Goal: Find specific page/section: Find specific page/section

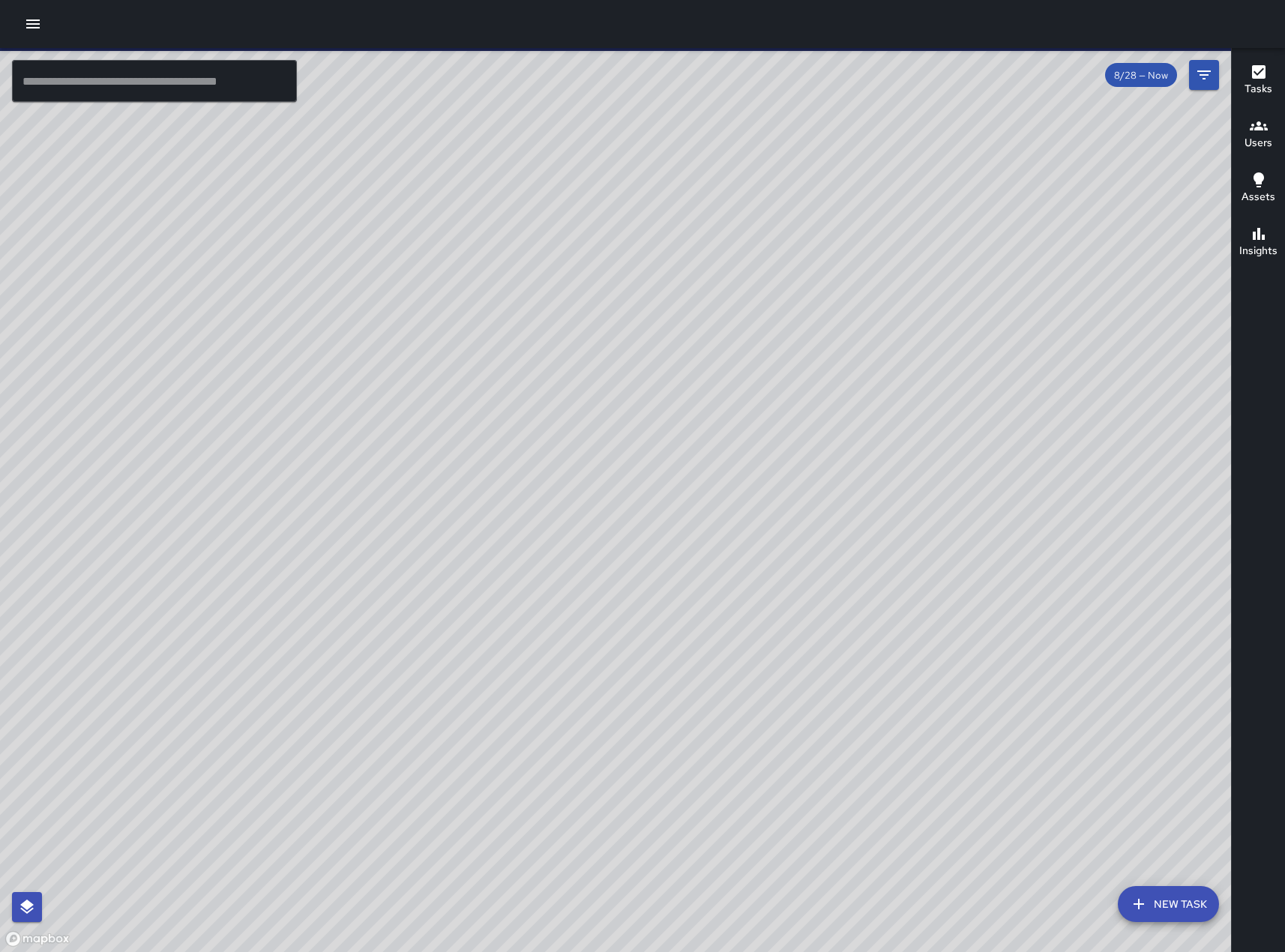
click at [1150, 80] on span "8/28 — Now" at bounding box center [1141, 76] width 72 height 13
click at [1201, 78] on icon "Filters" at bounding box center [1204, 75] width 18 height 18
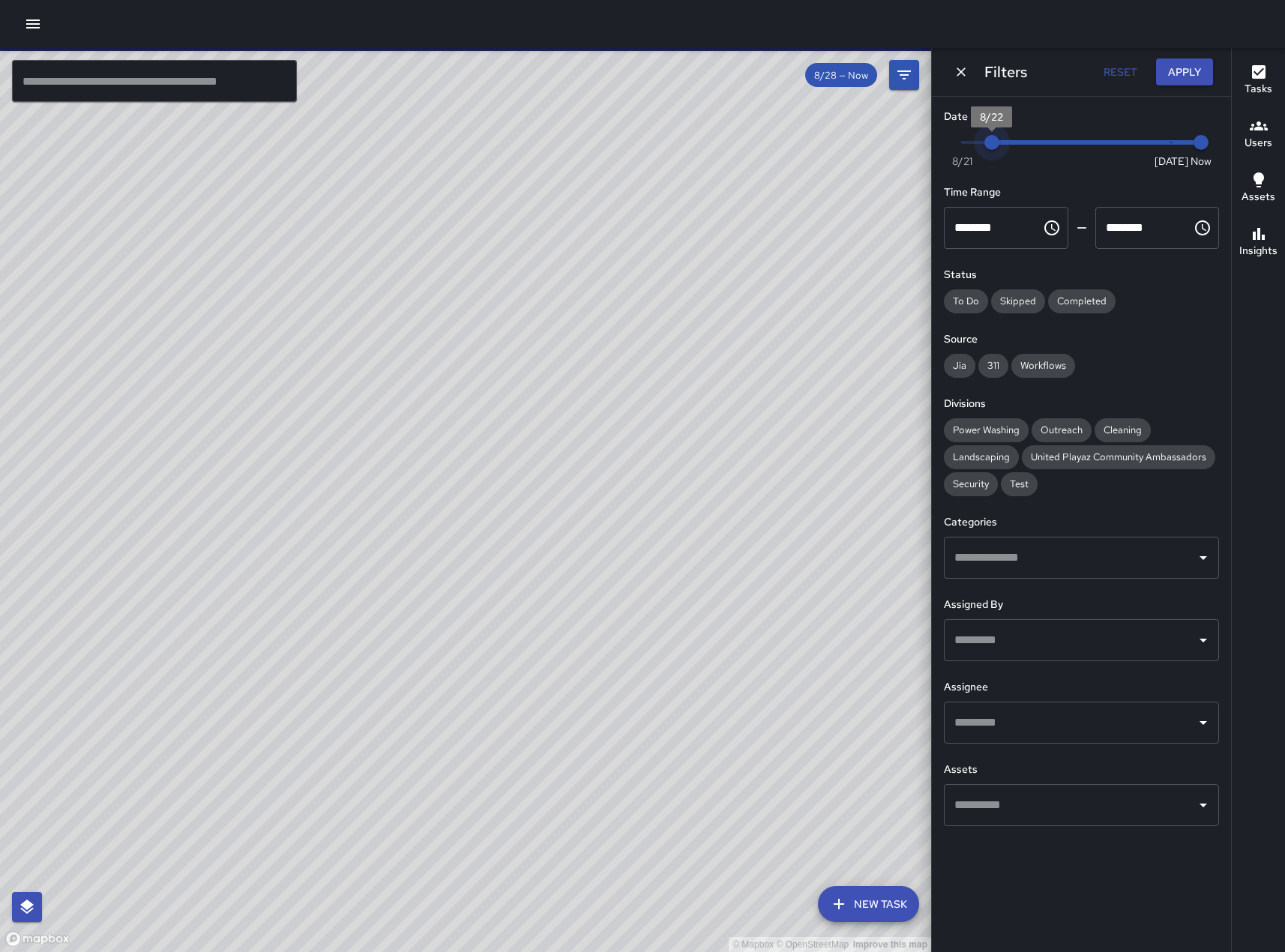
type input "*"
drag, startPoint x: 1168, startPoint y: 146, endPoint x: 942, endPoint y: 131, distance: 226.5
click at [954, 135] on span "8/21" at bounding box center [961, 142] width 15 height 15
click at [1268, 131] on icon "button" at bounding box center [1259, 126] width 18 height 18
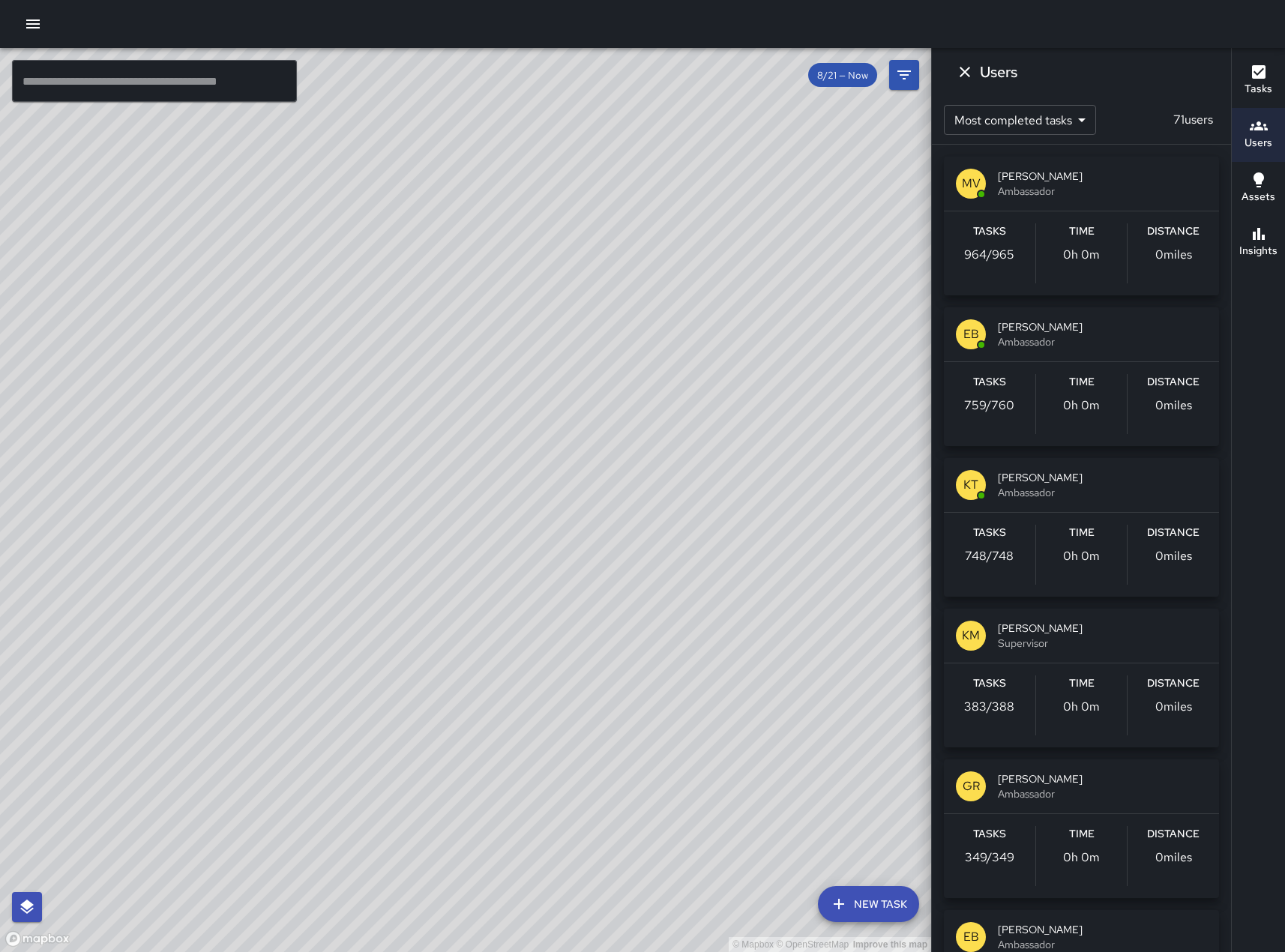
click at [965, 64] on icon "Dismiss" at bounding box center [965, 72] width 18 height 18
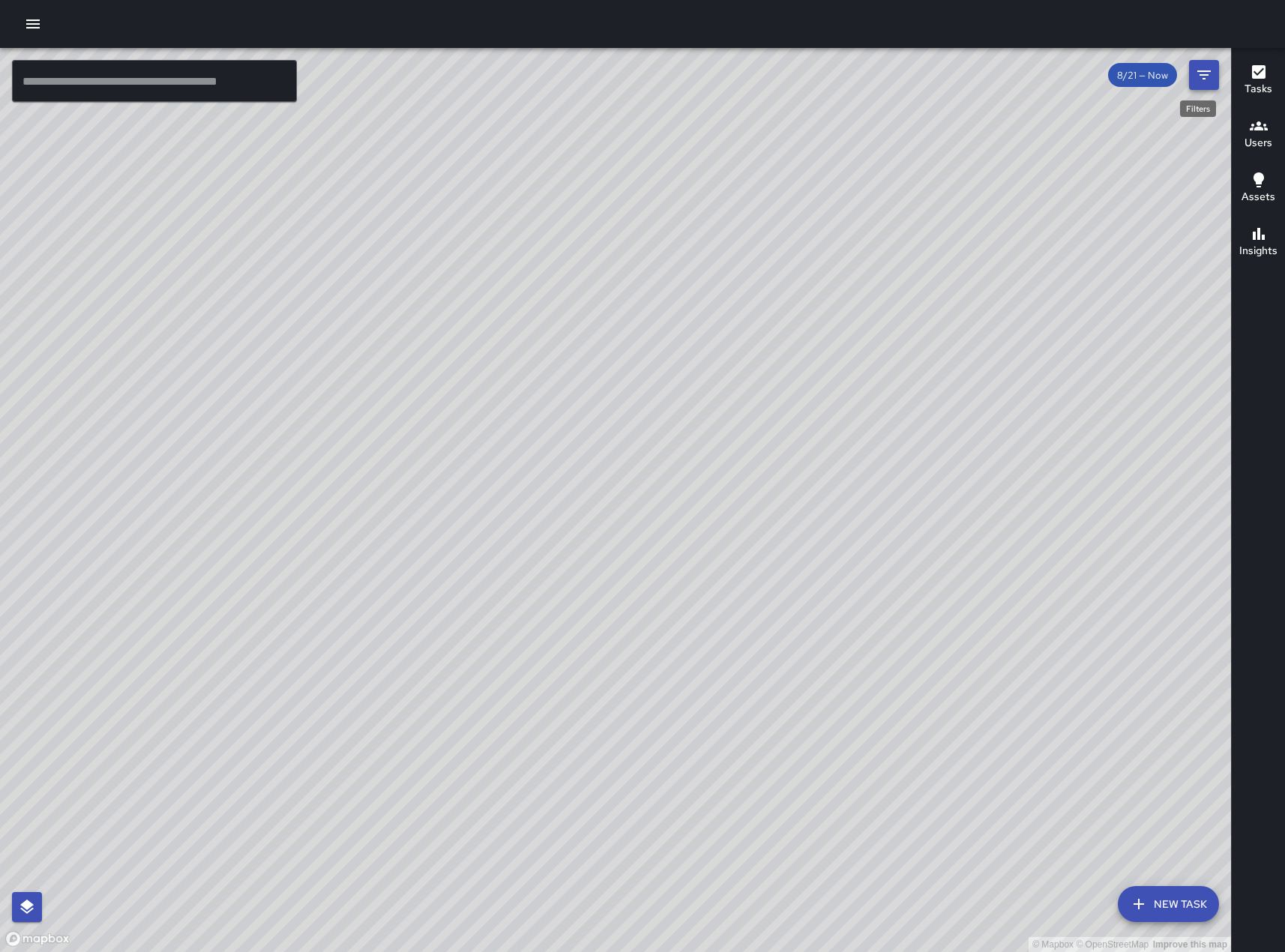
click at [1208, 72] on icon "Filters" at bounding box center [1204, 75] width 18 height 18
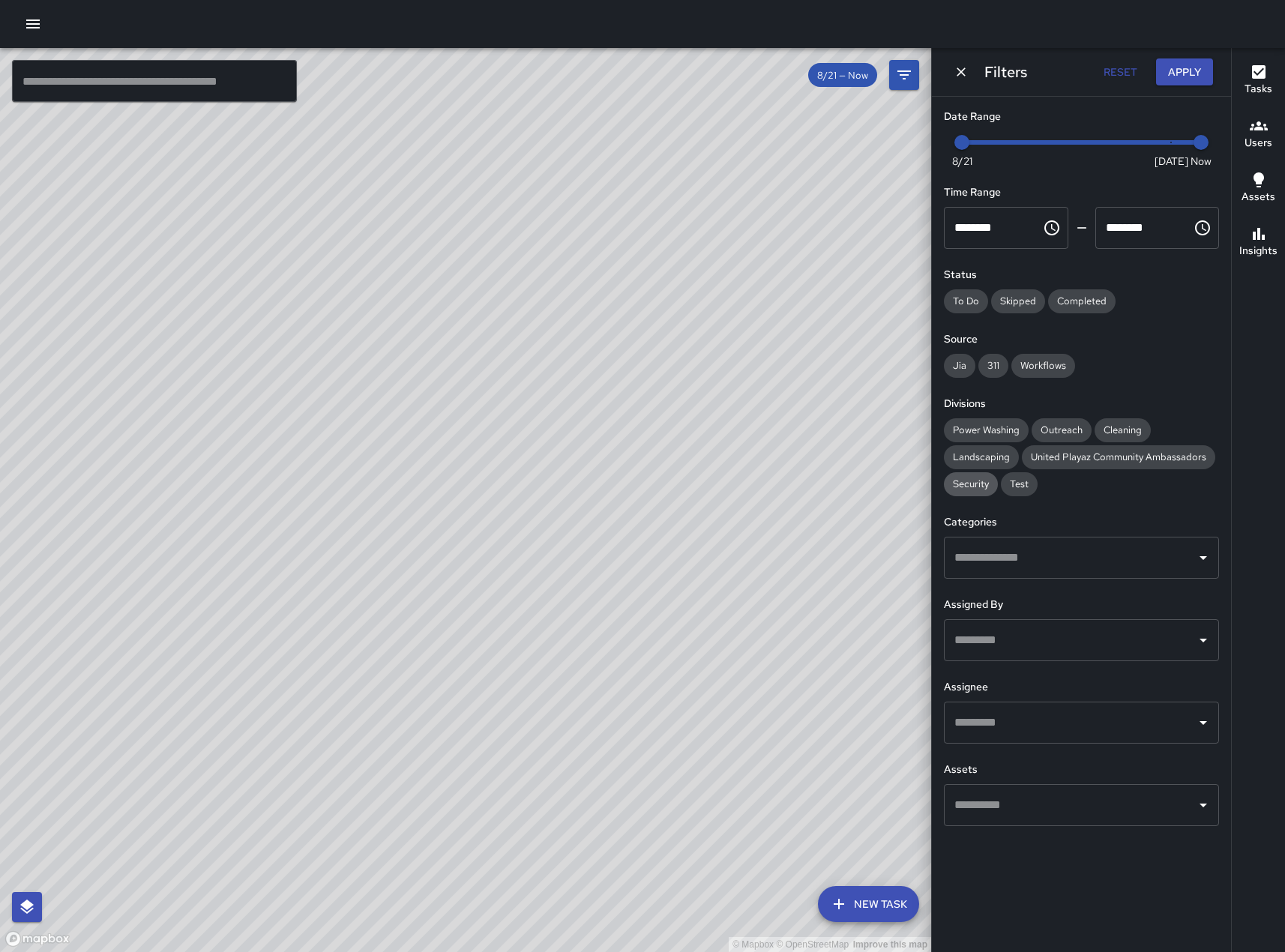
click at [976, 490] on span "Security" at bounding box center [971, 484] width 54 height 13
click at [1204, 649] on icon "Open" at bounding box center [1203, 640] width 18 height 18
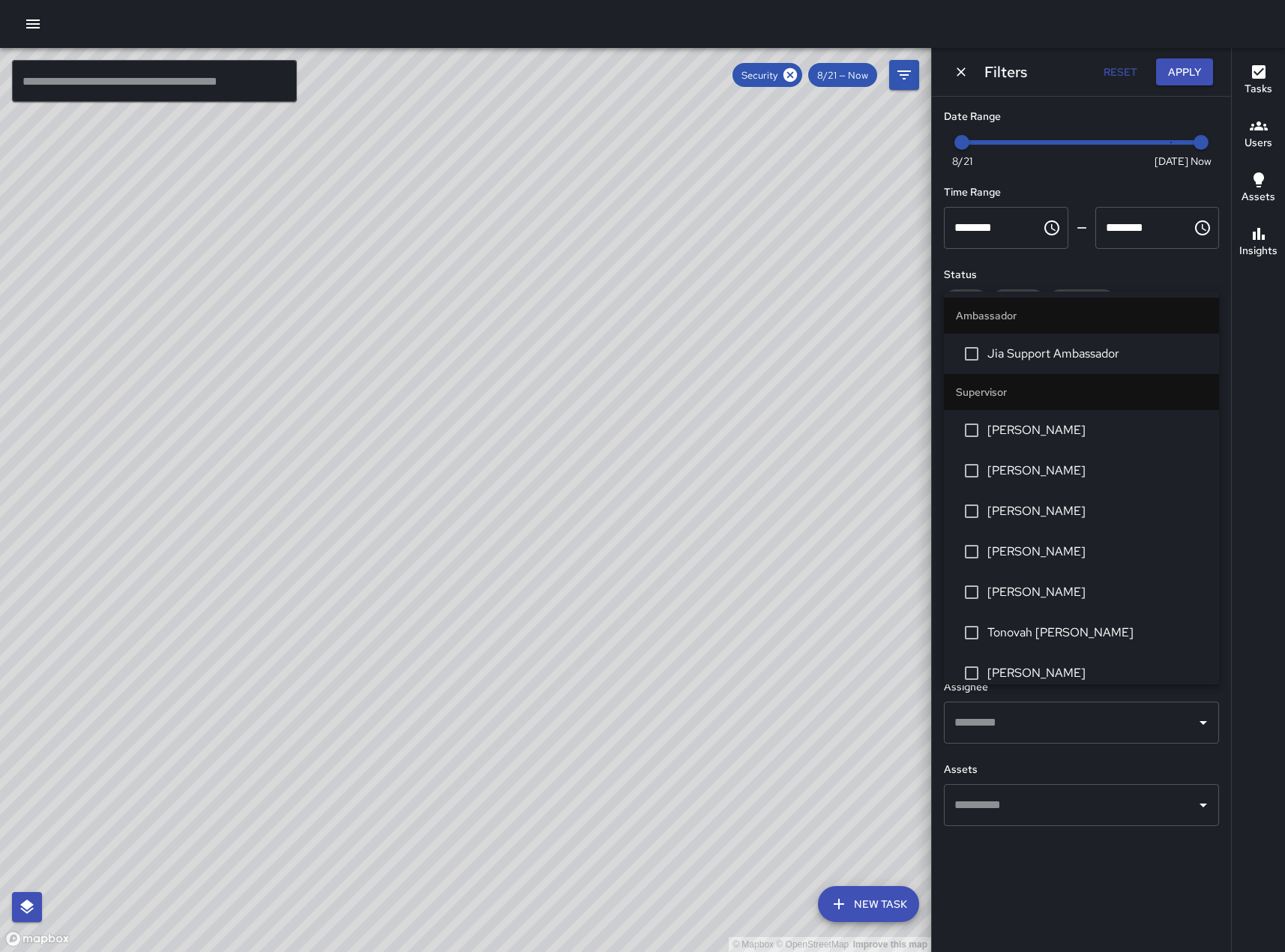
scroll to position [343, 0]
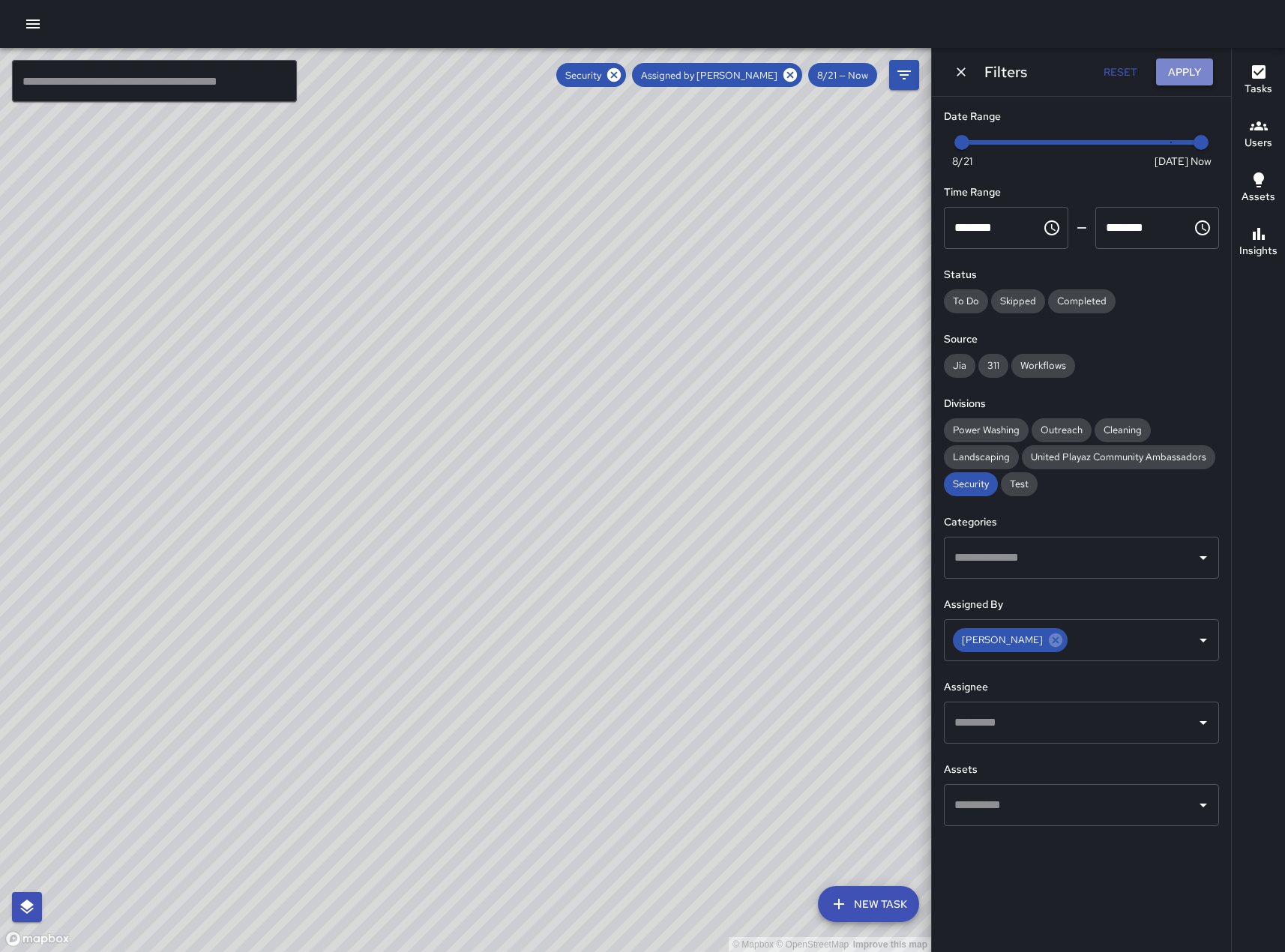
click at [1191, 76] on button "Apply" at bounding box center [1184, 72] width 57 height 28
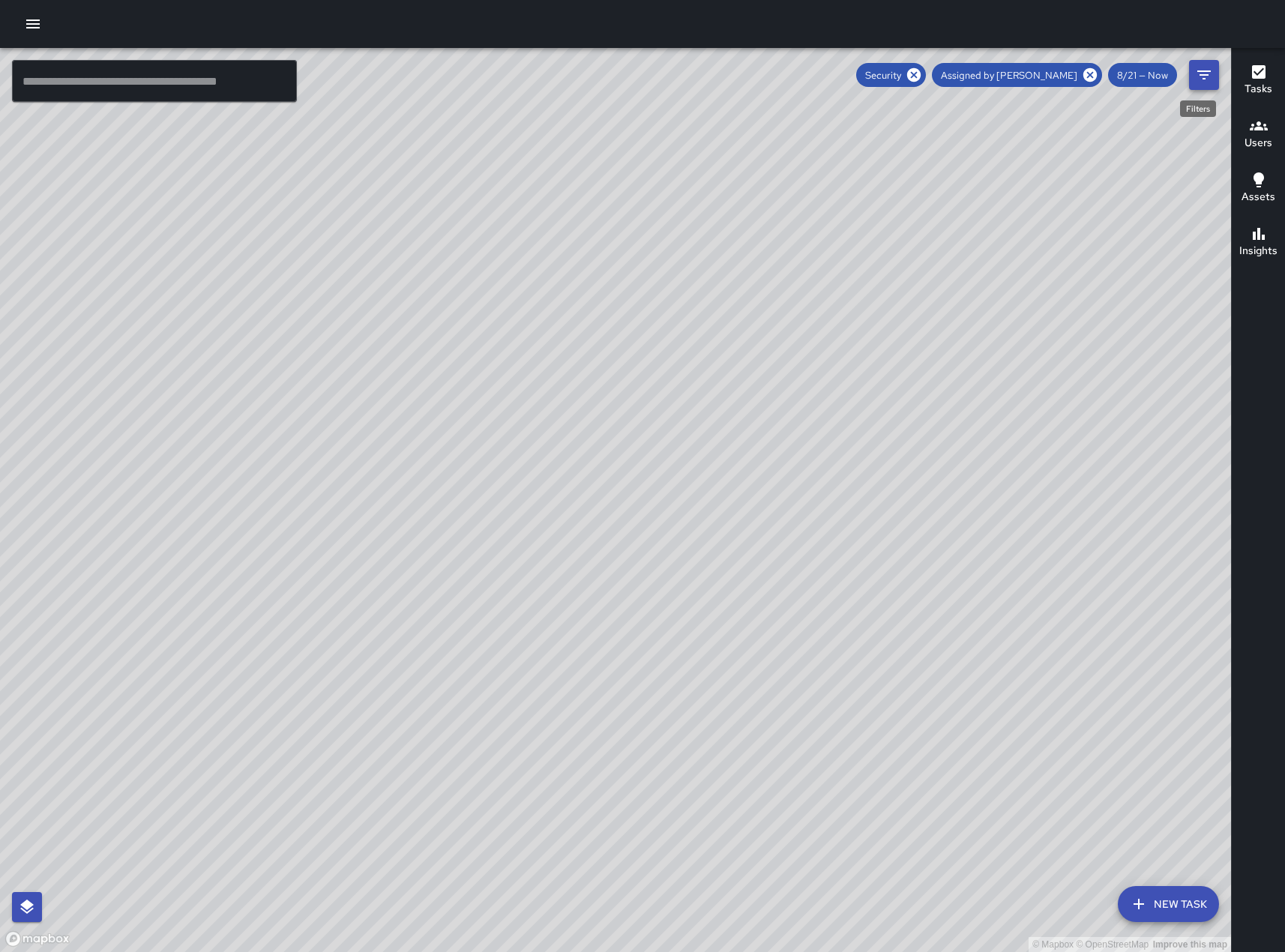
click at [1200, 75] on icon "Filters" at bounding box center [1204, 75] width 13 height 9
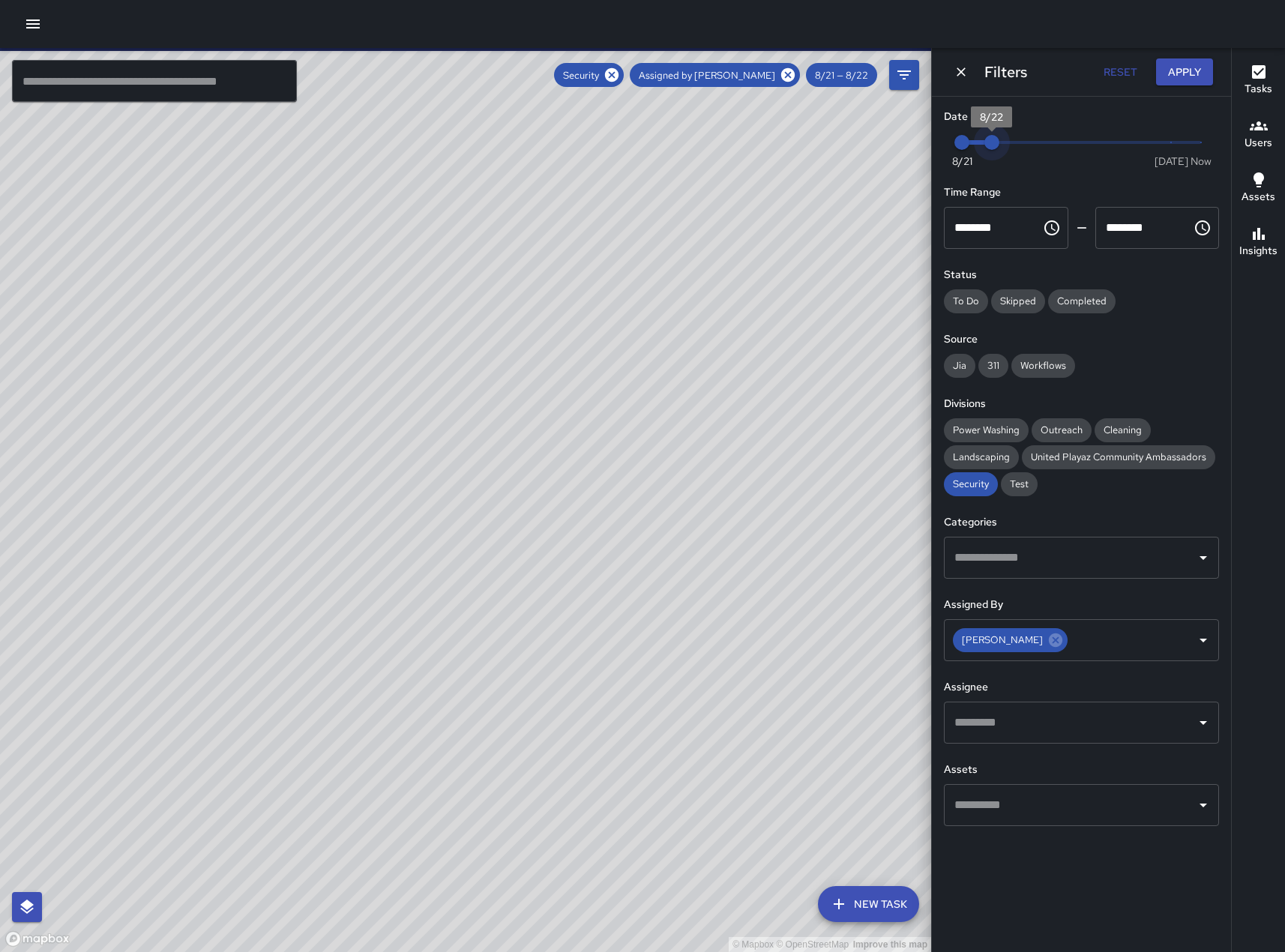
drag, startPoint x: 1200, startPoint y: 150, endPoint x: 937, endPoint y: 154, distance: 263.0
click at [937, 154] on div "Date Range Now [DATE] 8/21 8/22 Time Range ******** ​ ******** ​ Status To Do S…" at bounding box center [1081, 467] width 299 height 741
click at [1179, 71] on button "Apply" at bounding box center [1184, 72] width 57 height 28
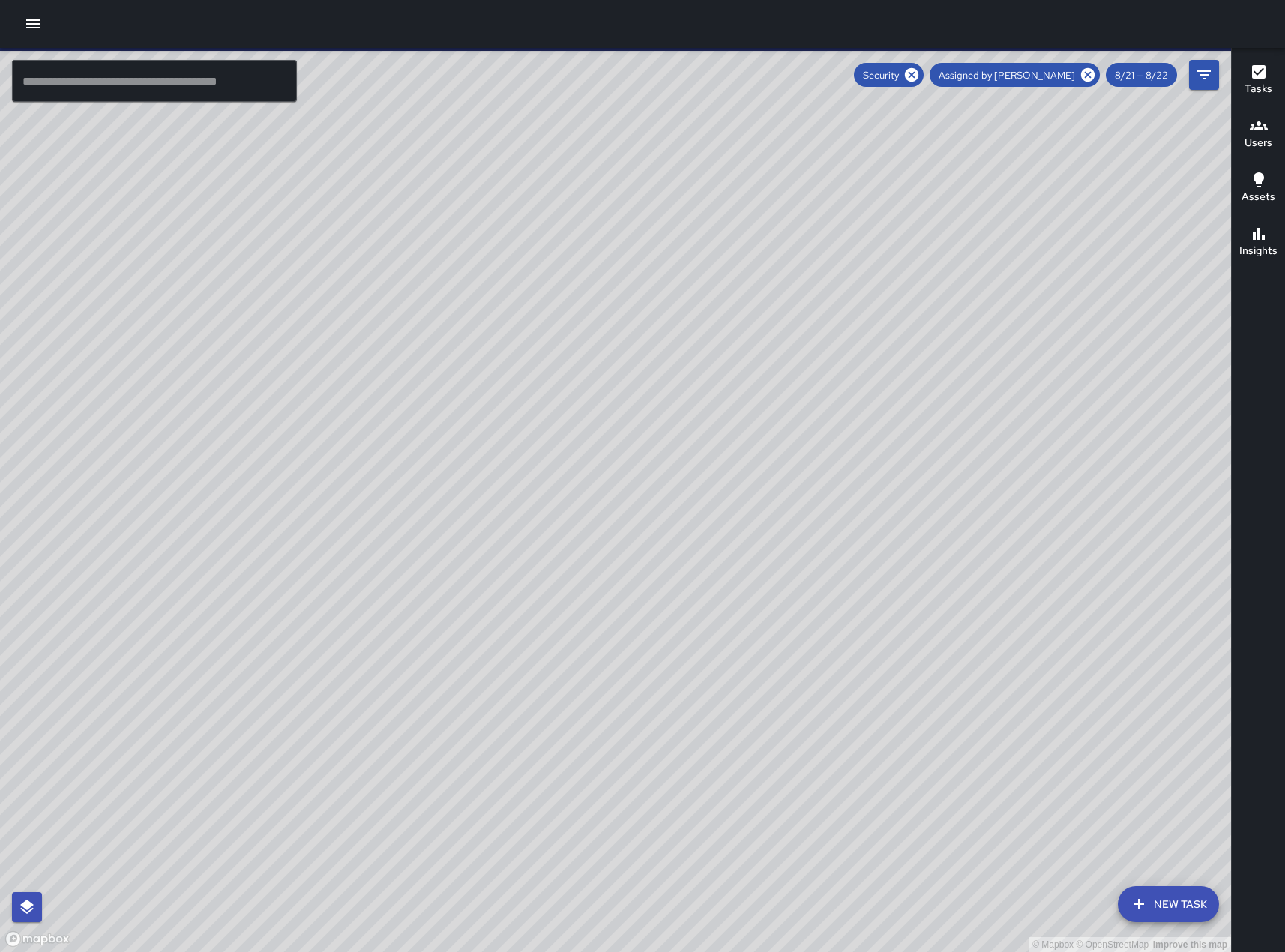
click at [1081, 466] on div "© Mapbox © OpenStreetMap Improve this map" at bounding box center [615, 499] width 1231 height 904
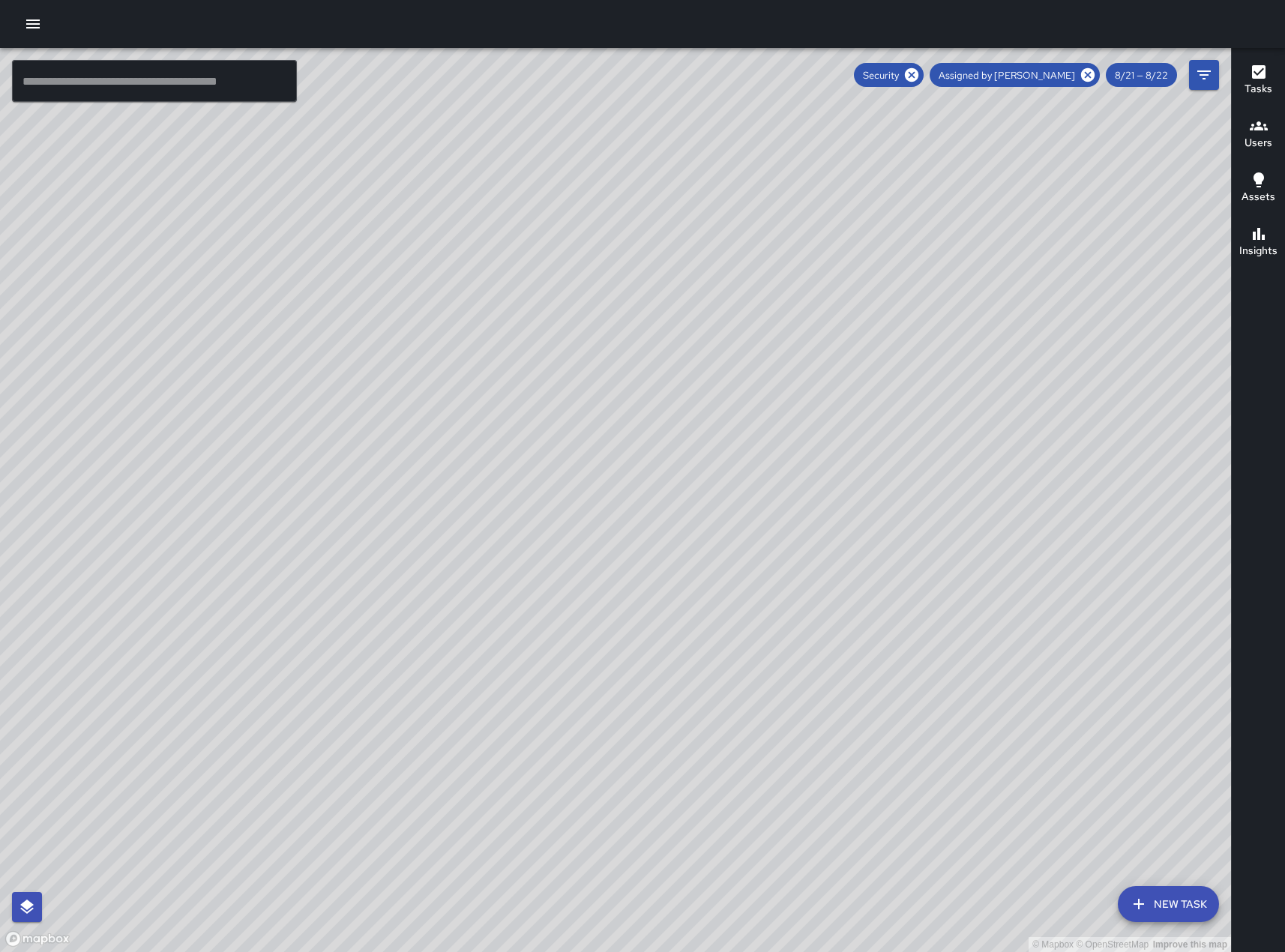
drag, startPoint x: 1071, startPoint y: 446, endPoint x: 752, endPoint y: 402, distance: 322.0
click at [752, 402] on div "© Mapbox © OpenStreetMap Improve this map" at bounding box center [615, 499] width 1231 height 904
click at [1260, 86] on h6 "Tasks" at bounding box center [1259, 90] width 28 height 16
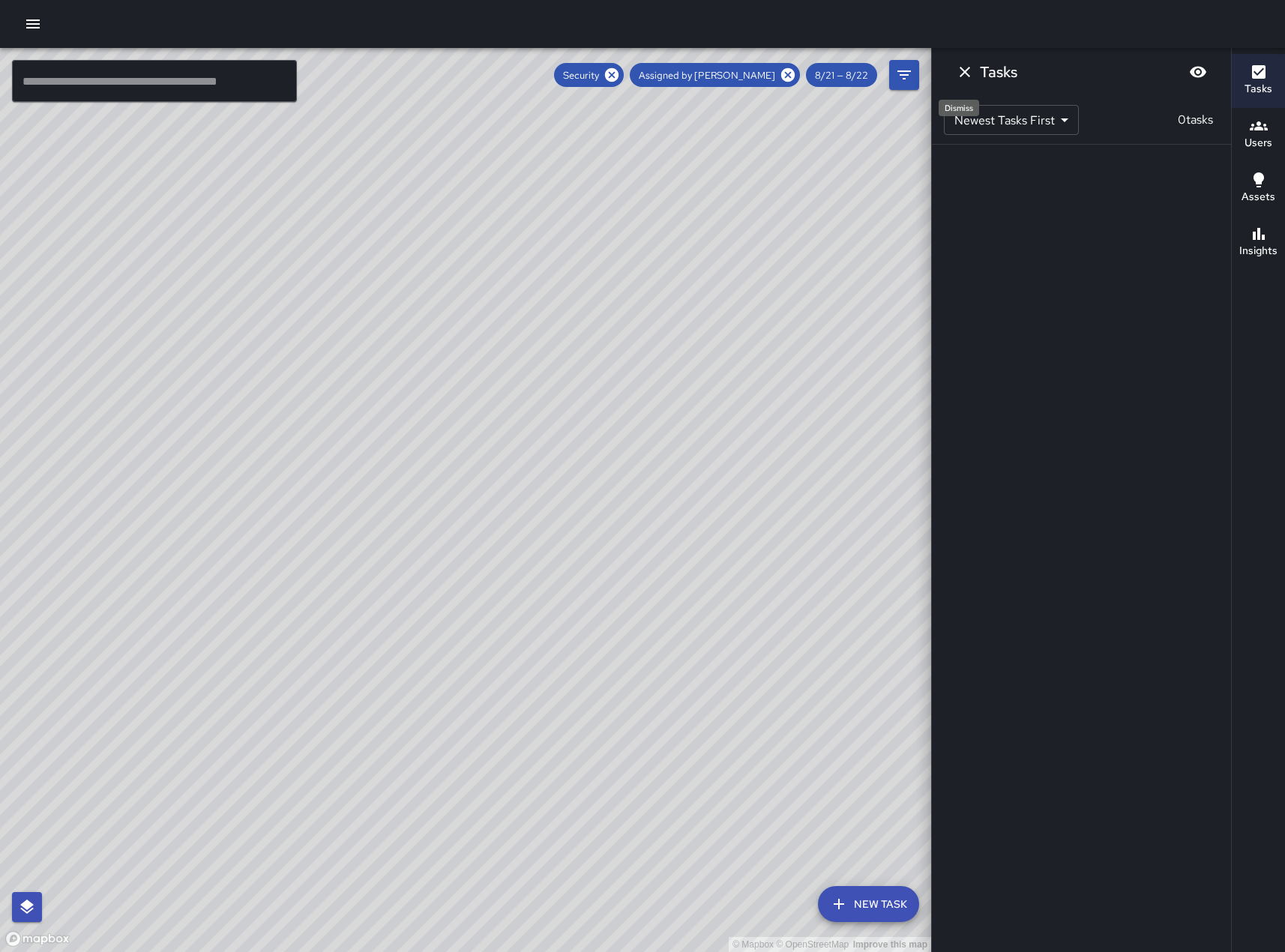
click at [974, 71] on icon "Dismiss" at bounding box center [965, 72] width 18 height 18
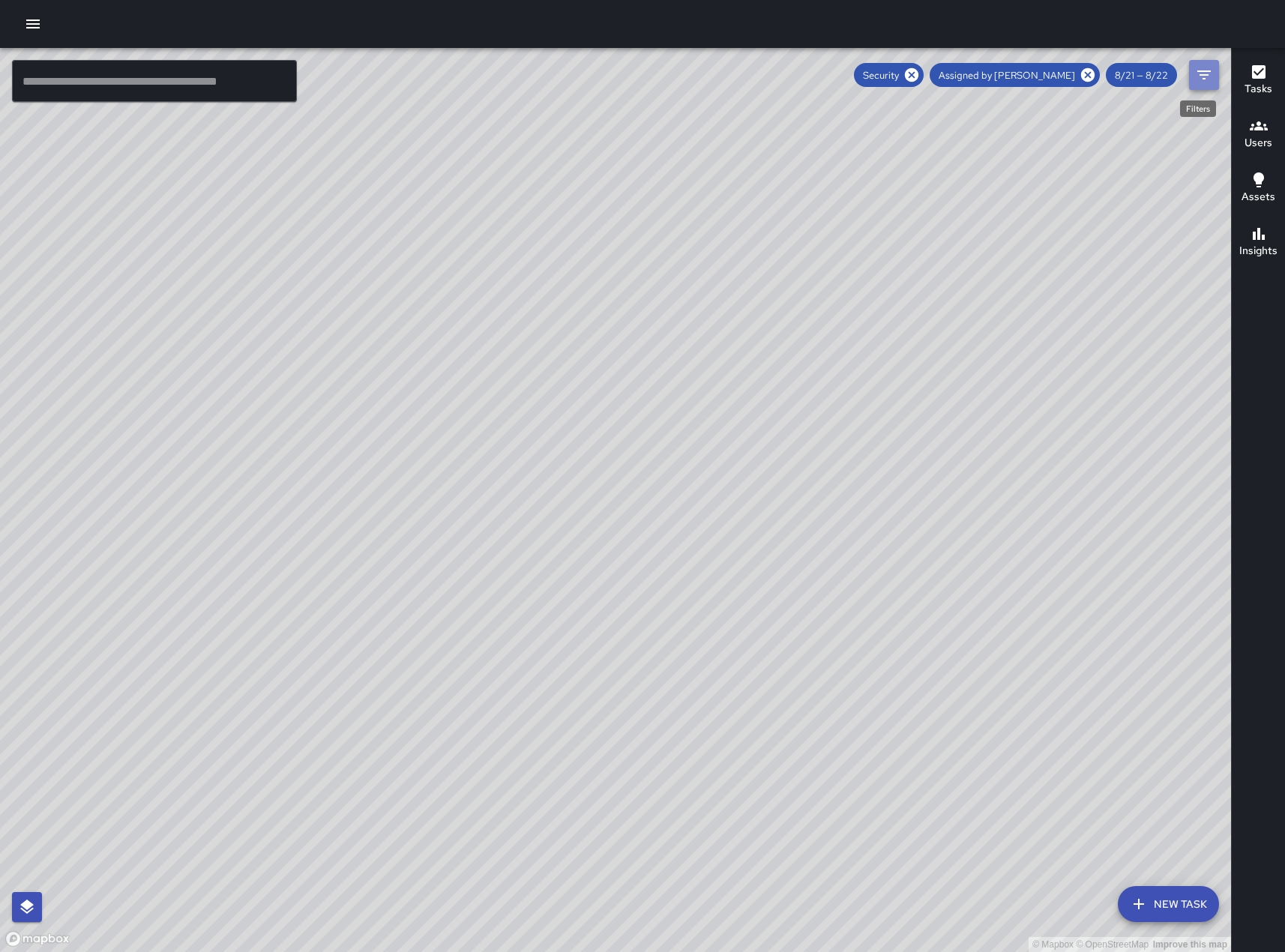
click at [1204, 76] on icon "Filters" at bounding box center [1204, 75] width 18 height 18
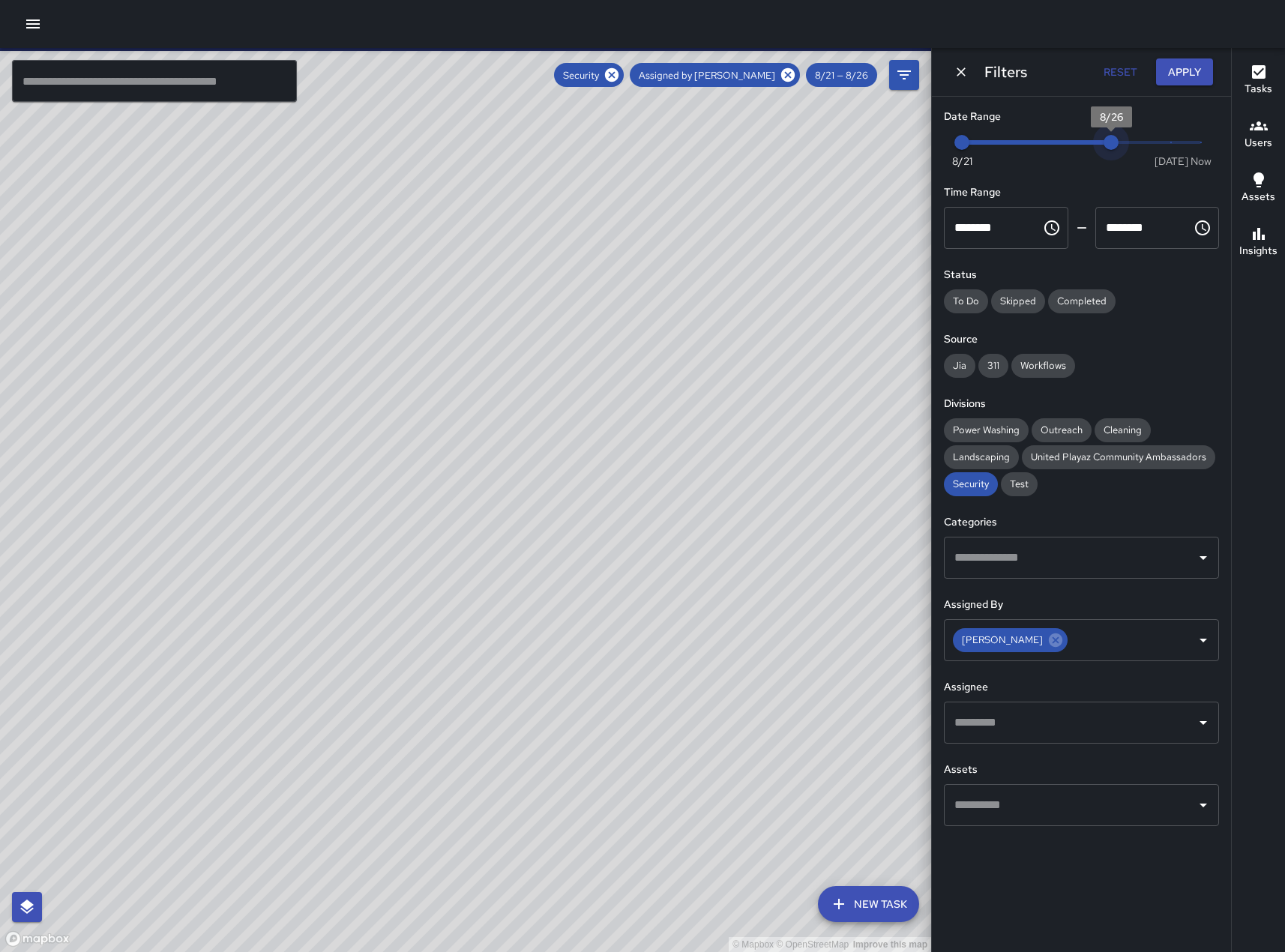
drag, startPoint x: 993, startPoint y: 144, endPoint x: 1098, endPoint y: 153, distance: 105.4
click at [1103, 149] on span "8/26" at bounding box center [1111, 142] width 15 height 15
click at [1175, 77] on button "Apply" at bounding box center [1184, 72] width 57 height 28
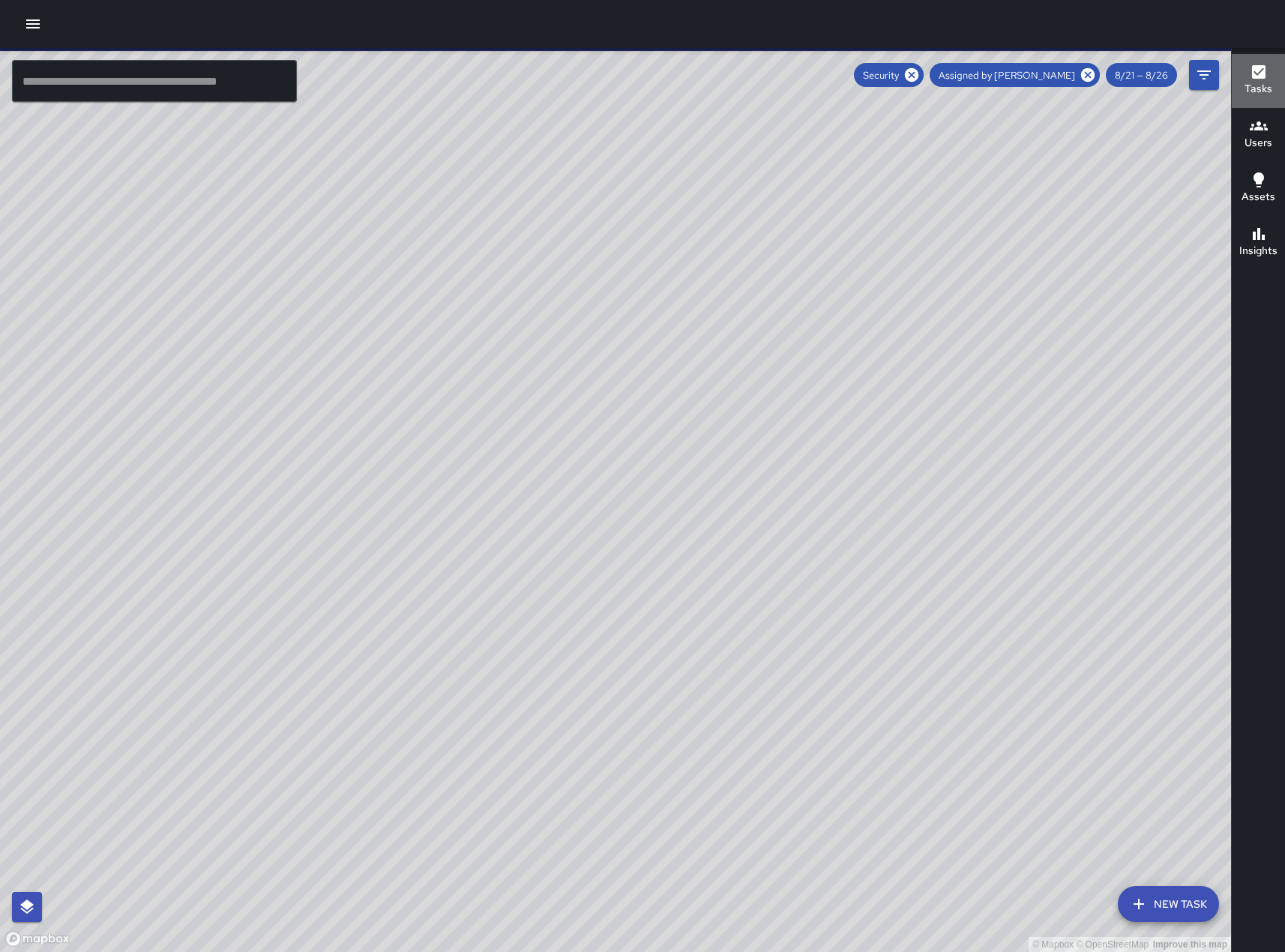
click at [1254, 78] on icon "button" at bounding box center [1259, 71] width 13 height 13
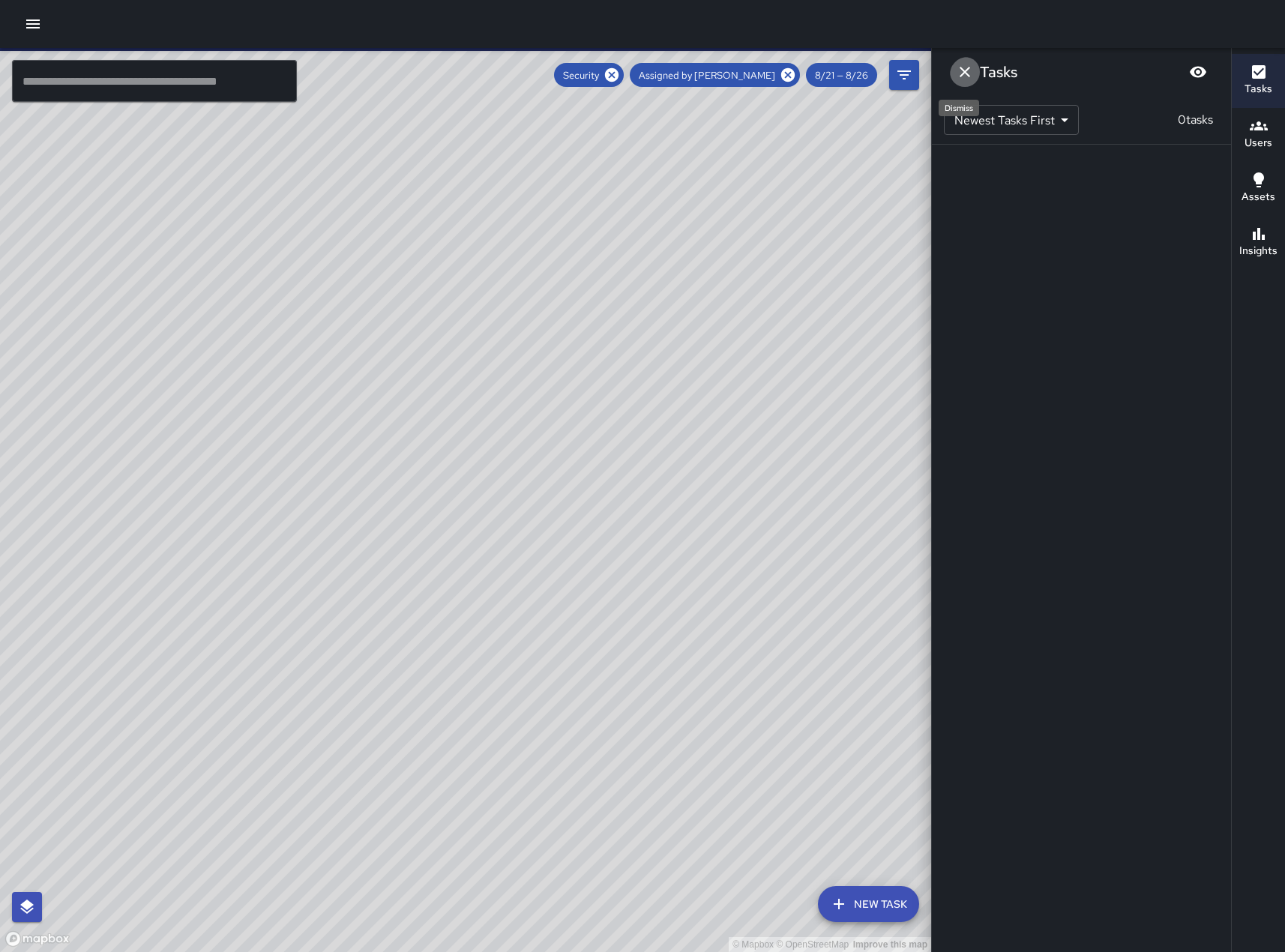
click at [966, 76] on icon "Dismiss" at bounding box center [965, 72] width 18 height 18
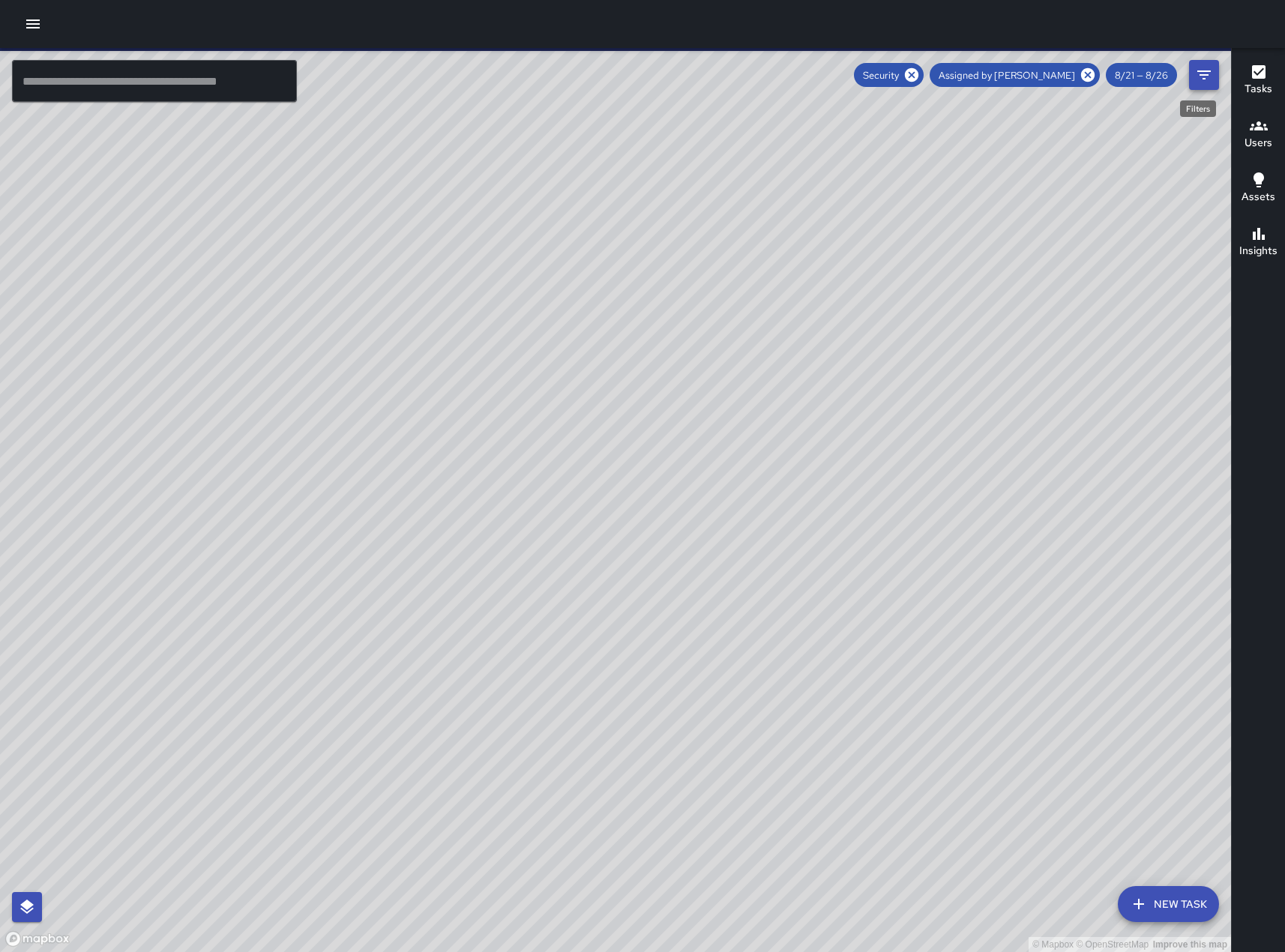
click at [1203, 82] on icon "Filters" at bounding box center [1204, 75] width 18 height 18
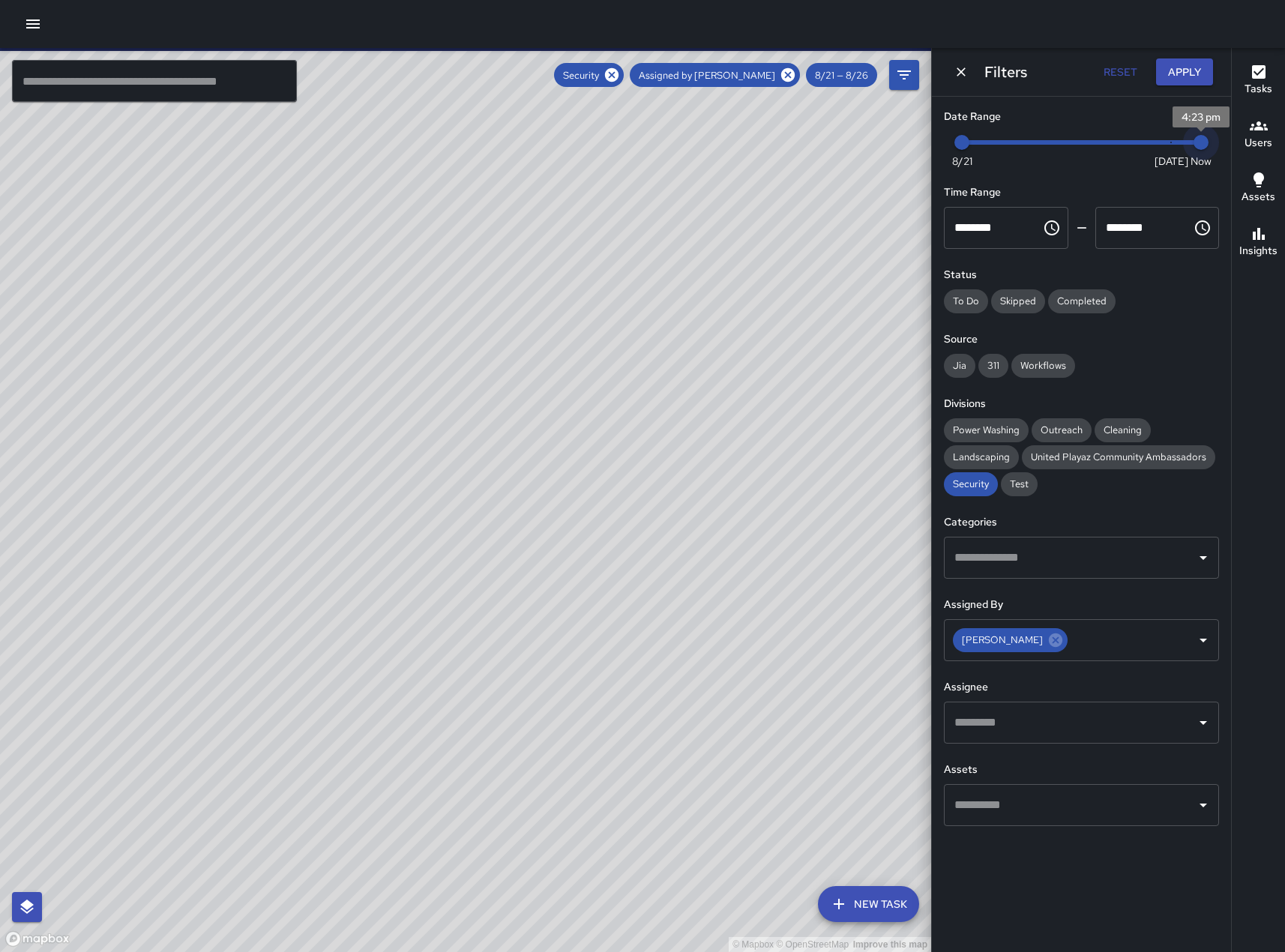
drag, startPoint x: 1106, startPoint y: 151, endPoint x: 1225, endPoint y: 158, distance: 119.2
click at [1225, 158] on div "Date Range Now [DATE] [DATE] 4:23 pm Time Range ******** ​ ******** ​ Status To…" at bounding box center [1081, 467] width 299 height 741
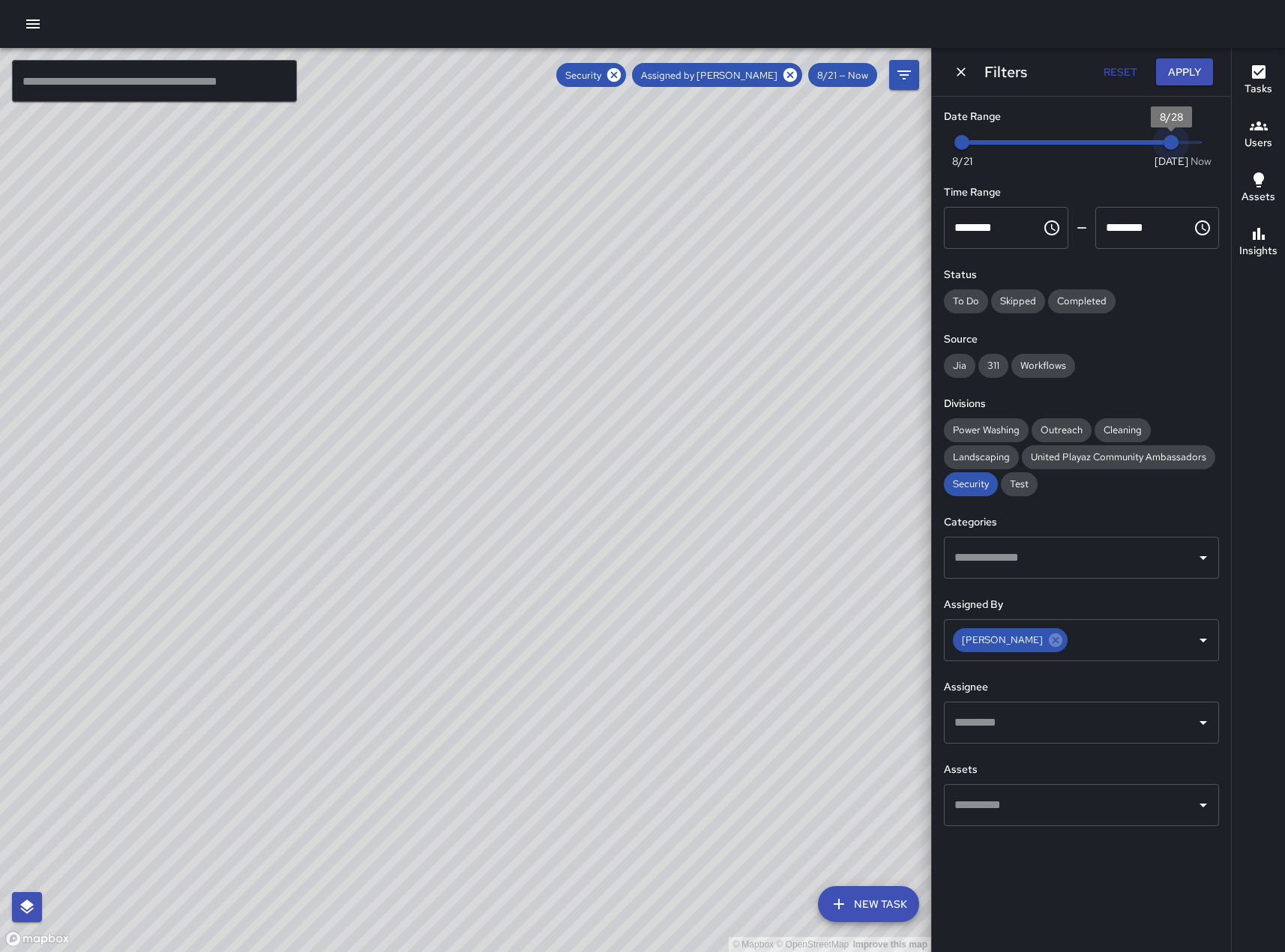
type input "*"
click at [1171, 145] on span "Now [DATE] 8/21 8/28" at bounding box center [1081, 142] width 239 height 22
click at [1174, 81] on button "Apply" at bounding box center [1184, 72] width 57 height 28
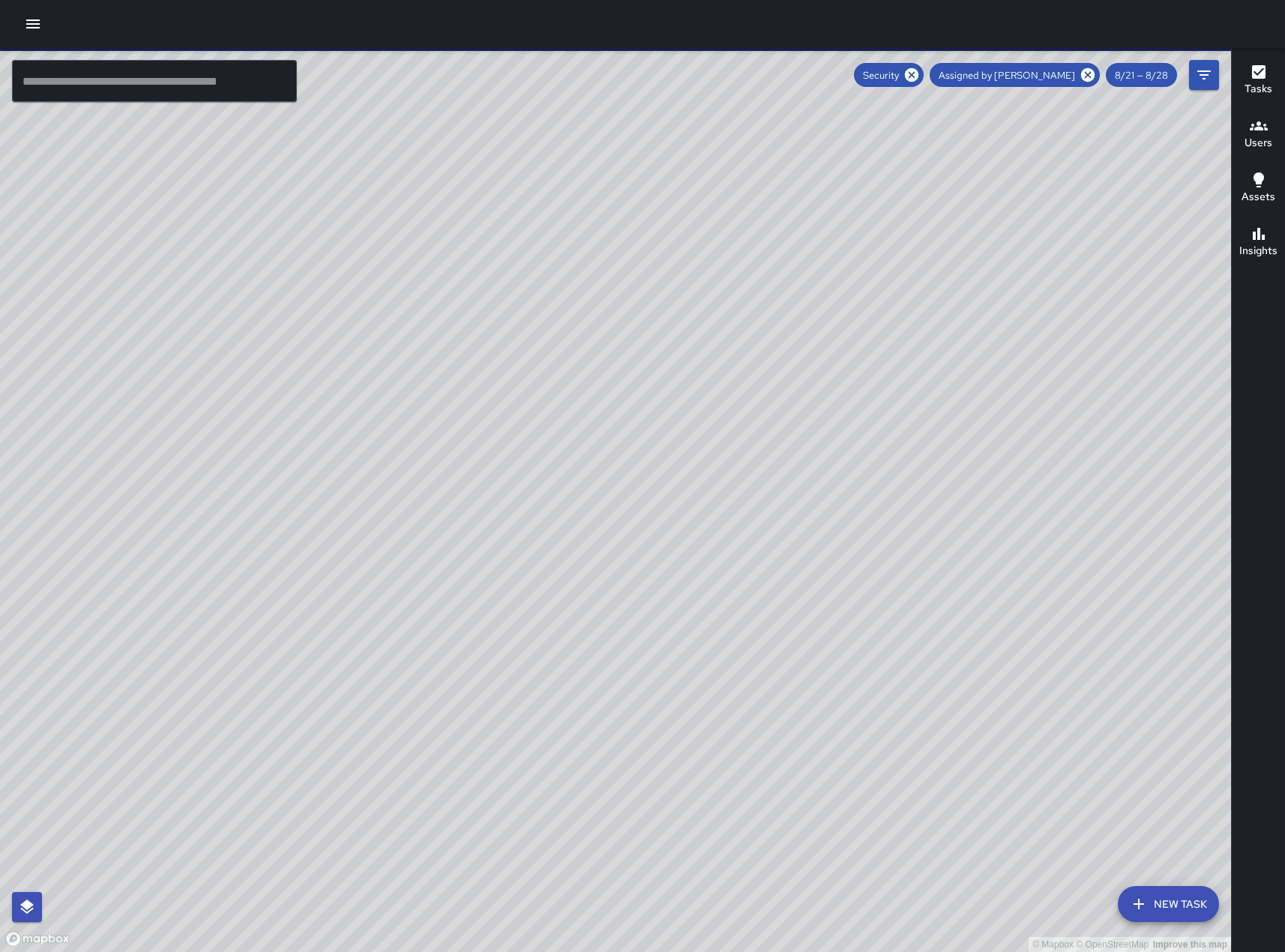
click at [1272, 81] on h6 "Tasks" at bounding box center [1259, 90] width 28 height 16
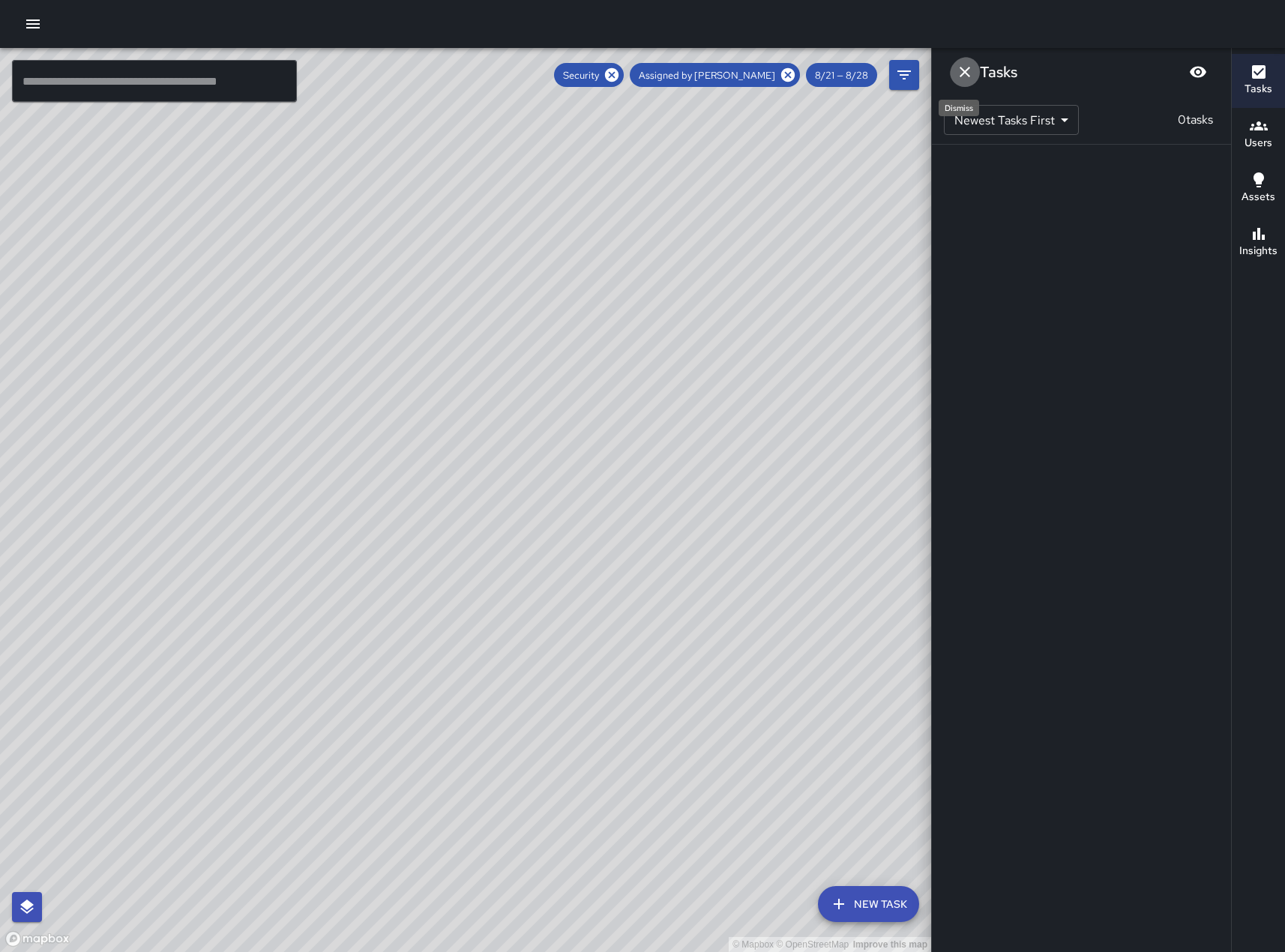
click at [968, 73] on icon "Dismiss" at bounding box center [965, 71] width 11 height 11
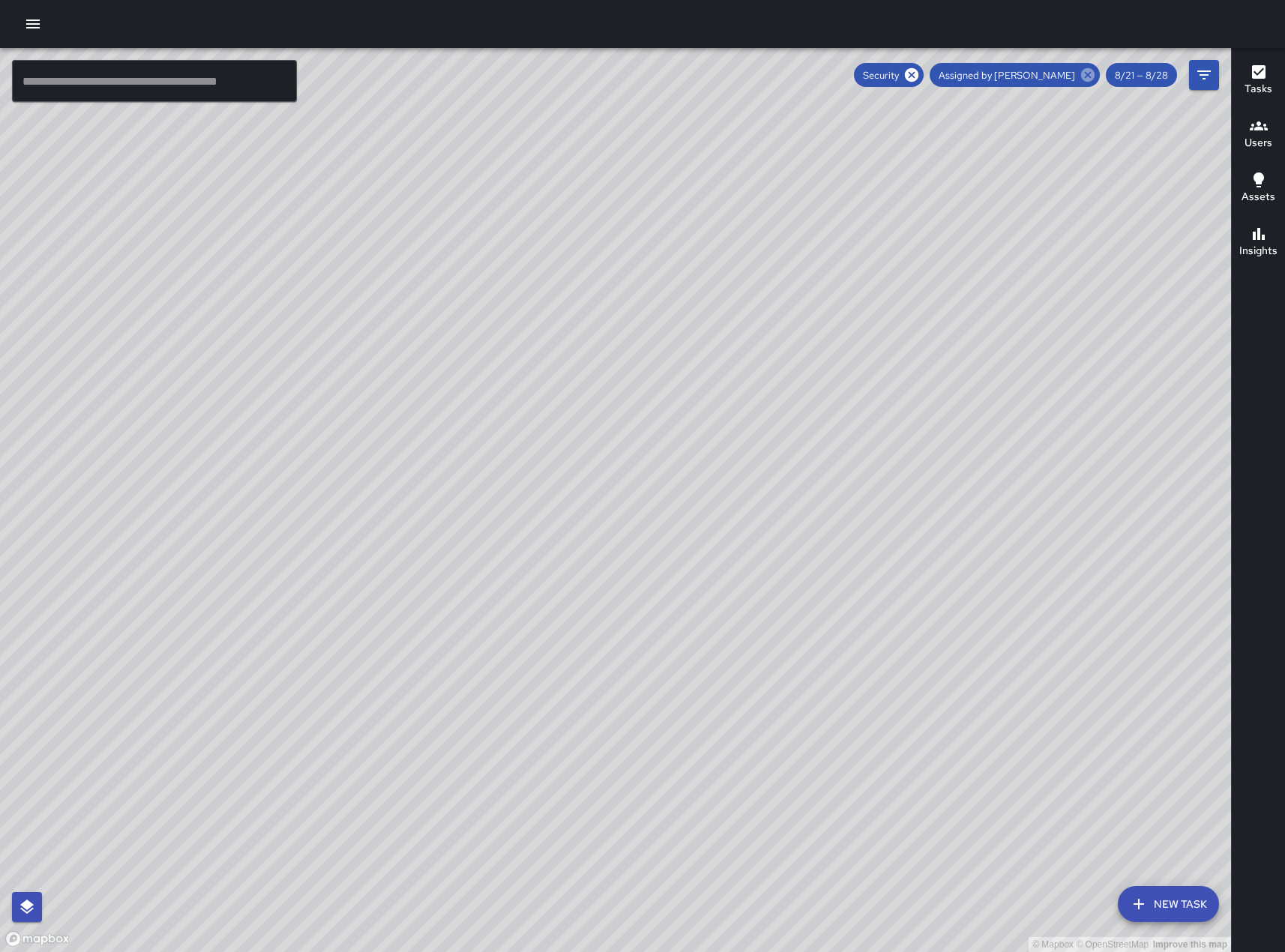
click at [1080, 72] on icon at bounding box center [1088, 75] width 16 height 16
click at [1208, 80] on icon "Filters" at bounding box center [1204, 75] width 18 height 18
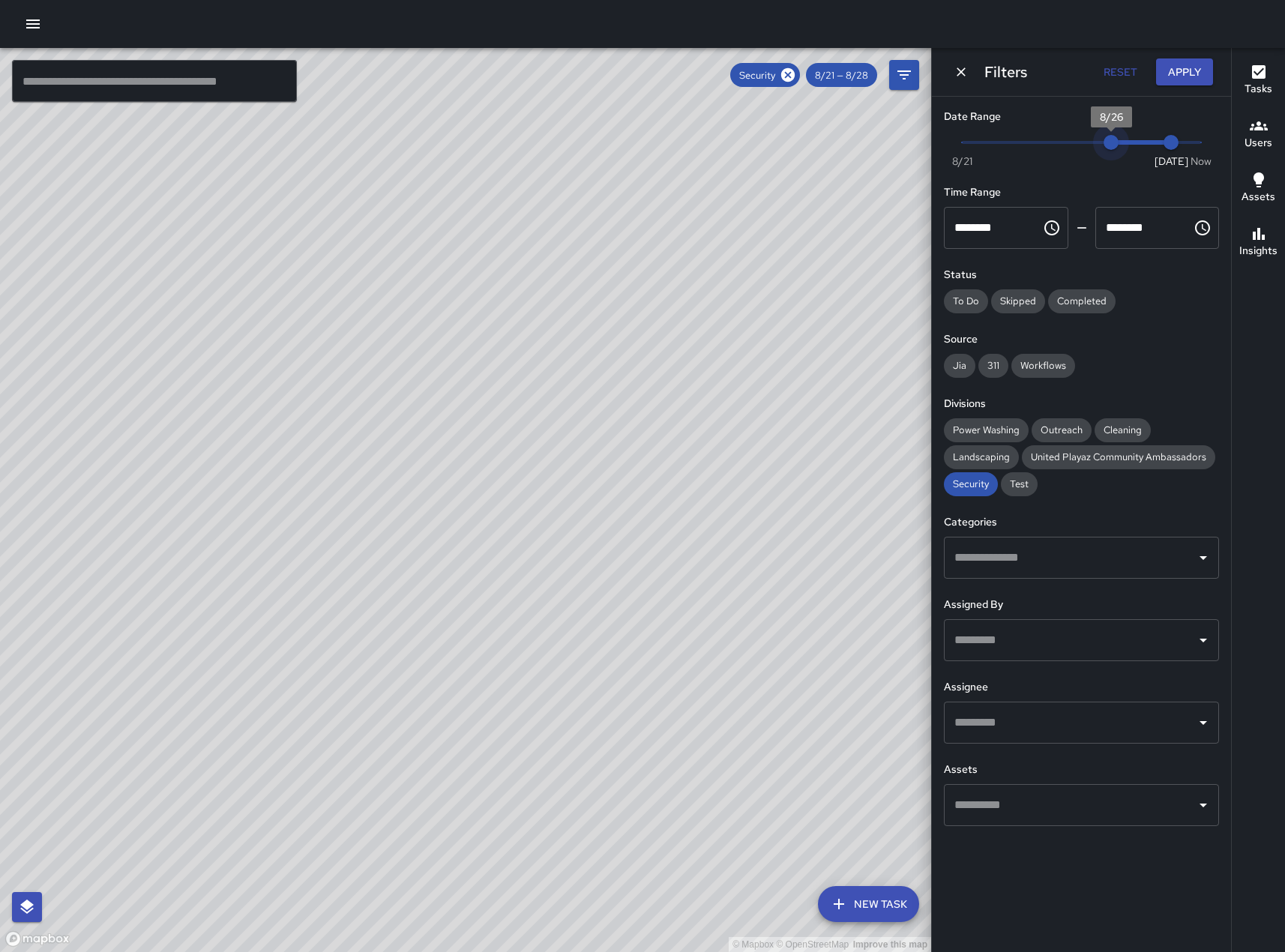
type input "*"
drag, startPoint x: 972, startPoint y: 145, endPoint x: 1168, endPoint y: 149, distance: 196.0
click at [1168, 149] on span "Now [DATE] 8/27 8/28" at bounding box center [1081, 142] width 239 height 22
type input "*"
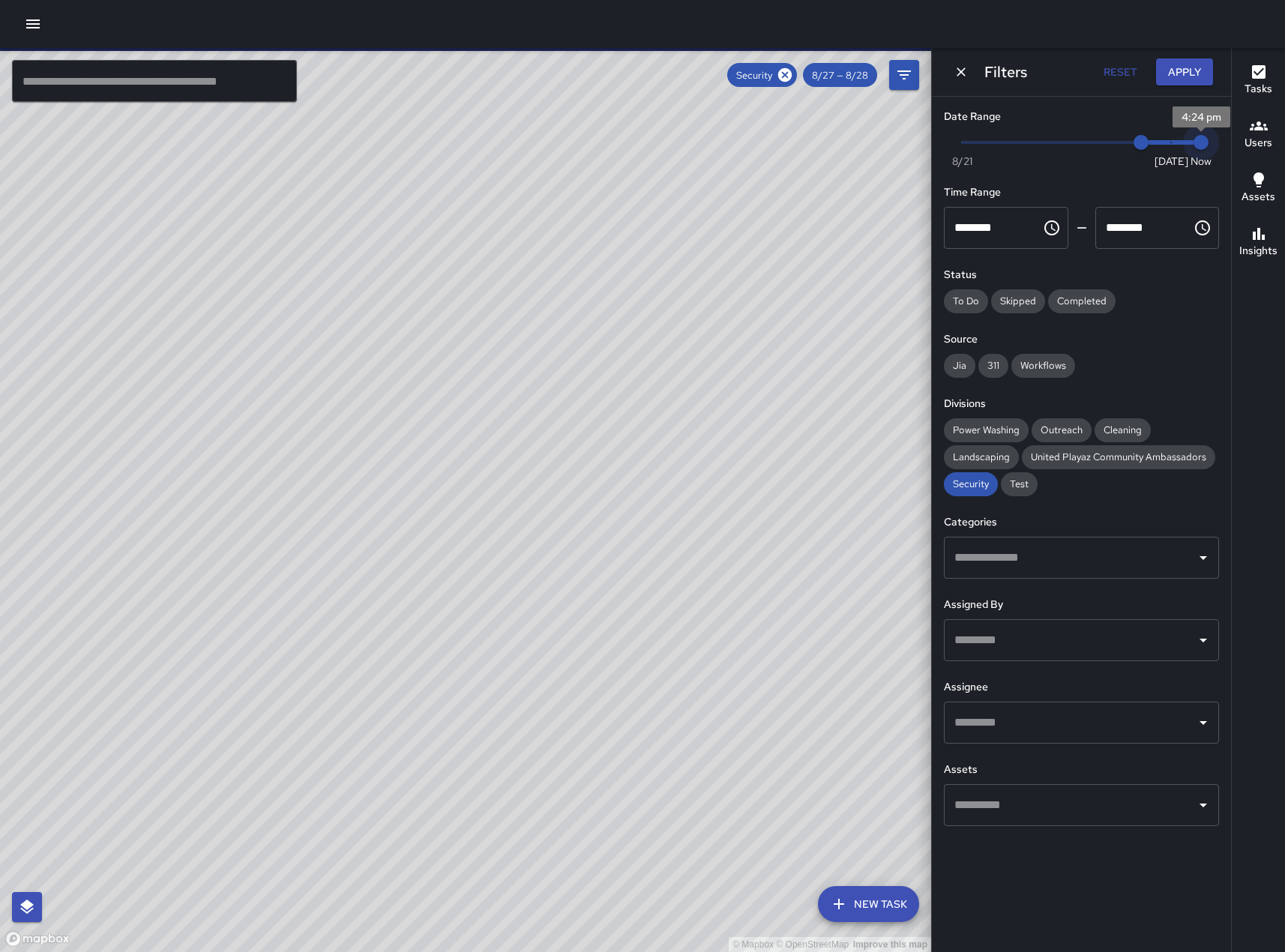
drag, startPoint x: 1218, startPoint y: 151, endPoint x: 1245, endPoint y: 153, distance: 27.1
click at [1245, 153] on div "© Mapbox © OpenStreetMap Improve this map ​ New Task Security 8/27 — 8/28 Map L…" at bounding box center [642, 499] width 1285 height 904
drag, startPoint x: 1143, startPoint y: 144, endPoint x: 1163, endPoint y: 150, distance: 20.9
click at [1163, 149] on span "8/28" at bounding box center [1171, 142] width 15 height 15
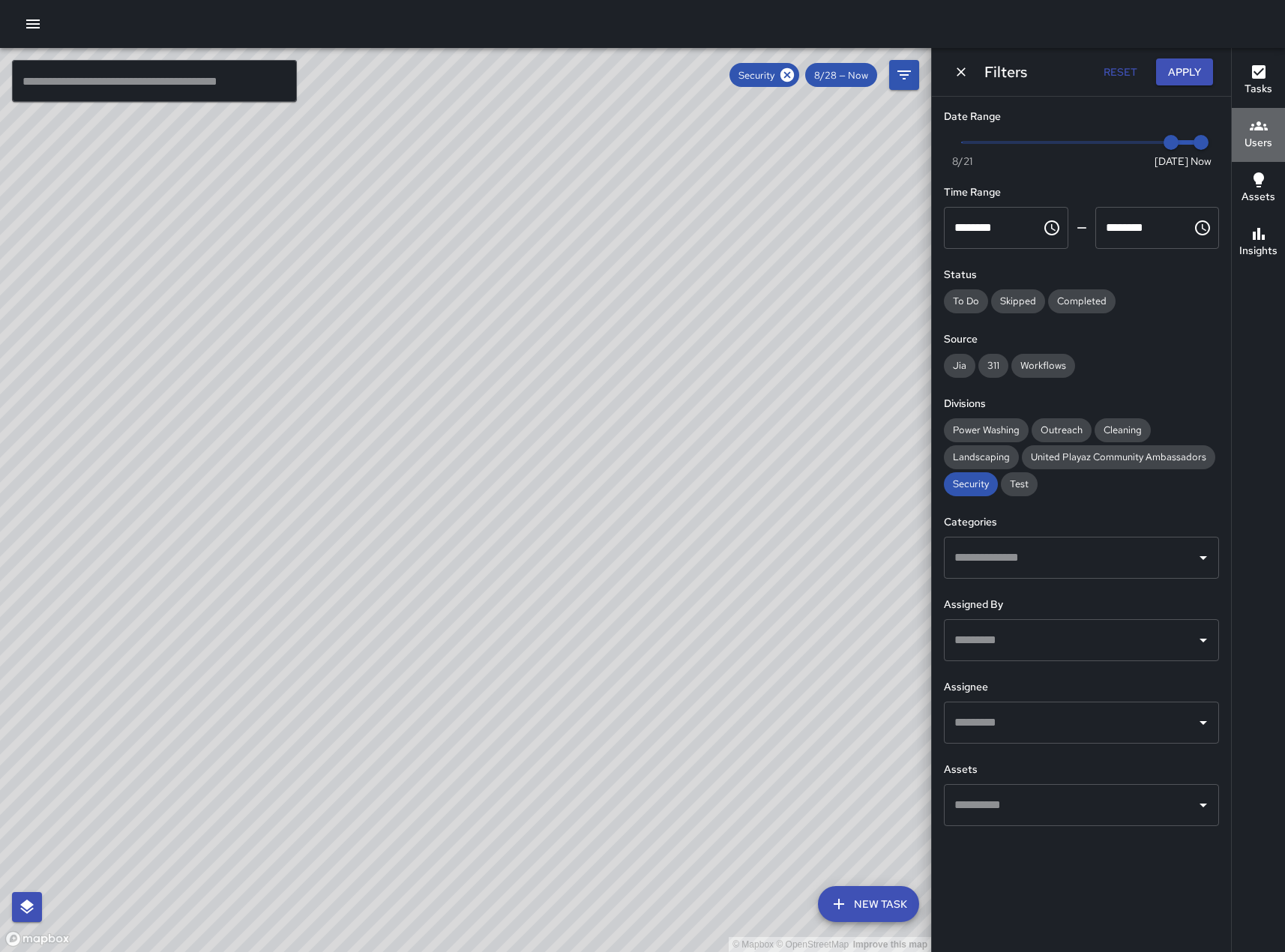
click at [1262, 142] on h6 "Users" at bounding box center [1259, 143] width 28 height 16
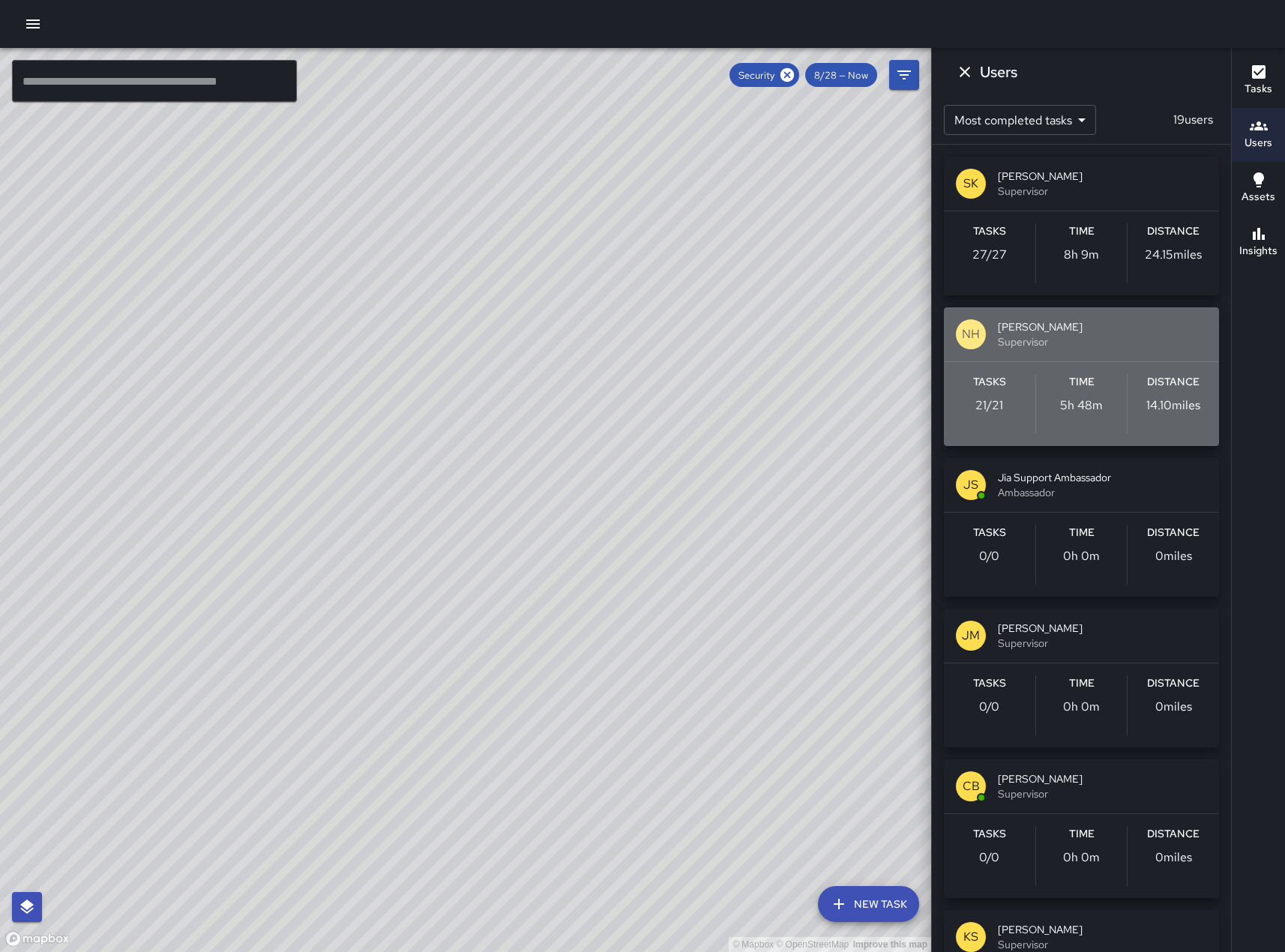
click at [1086, 329] on span "[PERSON_NAME]" at bounding box center [1102, 327] width 210 height 15
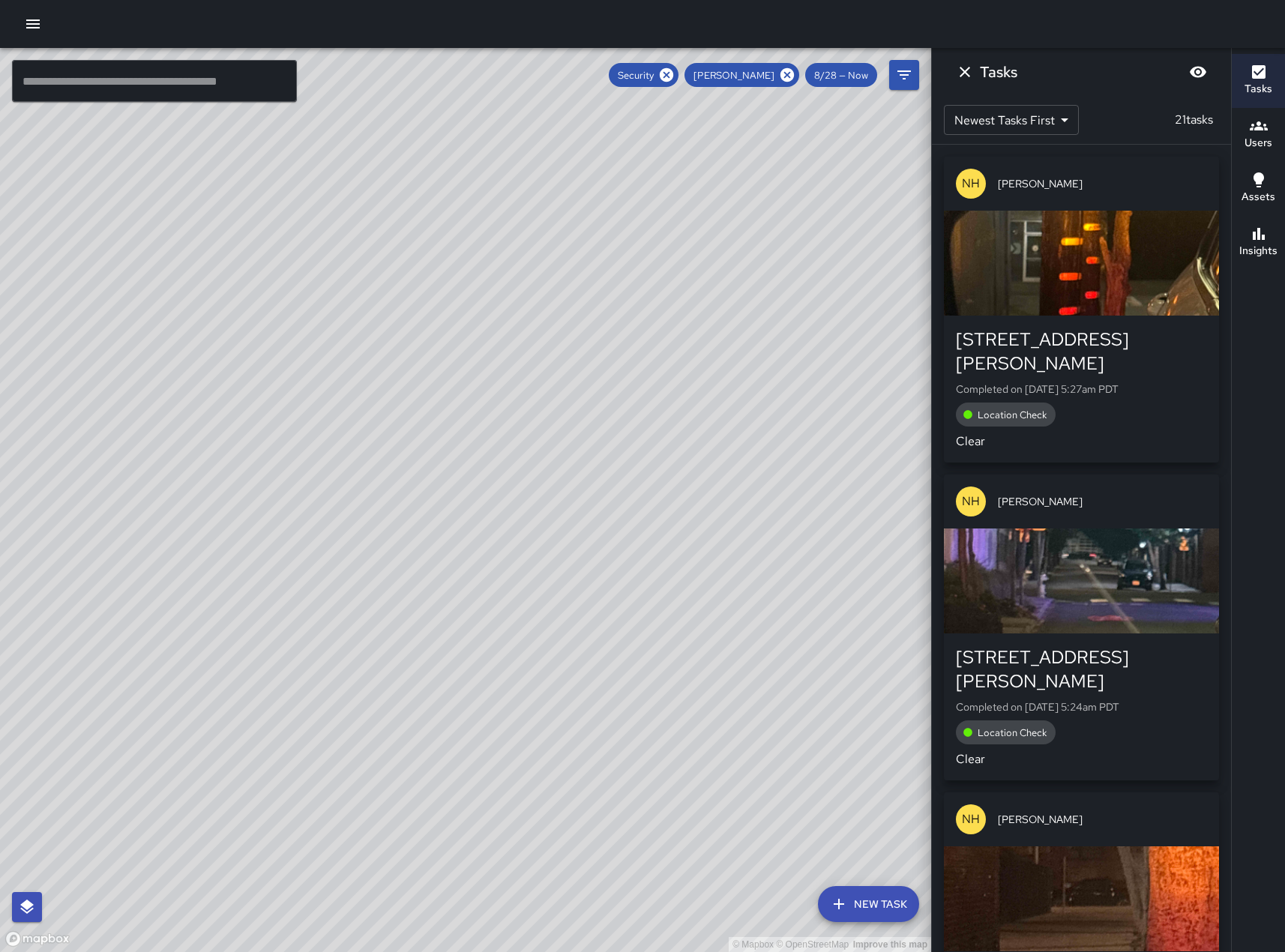
click at [854, 80] on span "8/28 — Now" at bounding box center [841, 76] width 72 height 13
click at [903, 73] on icon "Filters" at bounding box center [904, 75] width 18 height 18
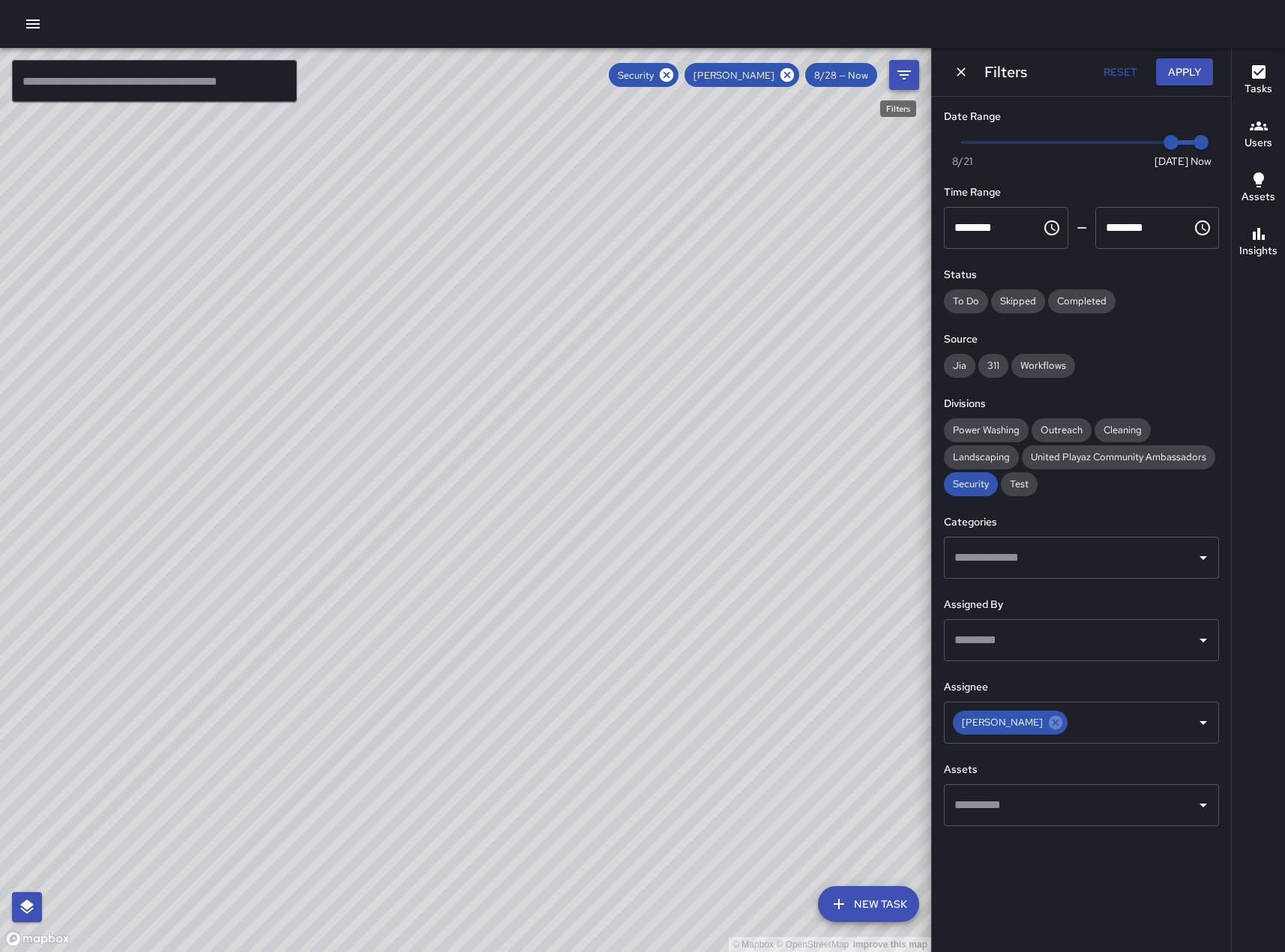
click at [902, 76] on icon "Filters" at bounding box center [904, 75] width 13 height 9
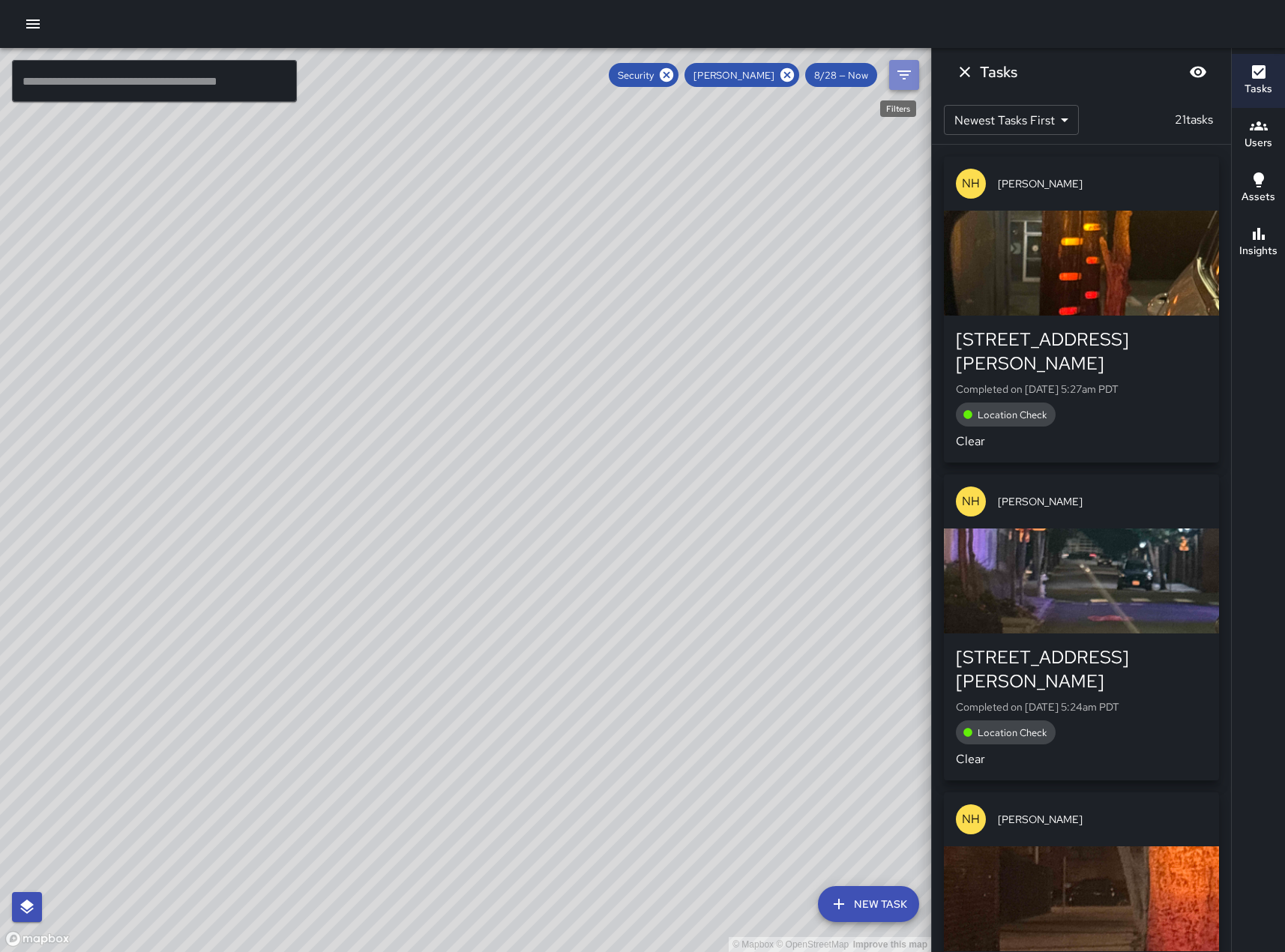
click at [905, 79] on icon "Filters" at bounding box center [904, 75] width 13 height 9
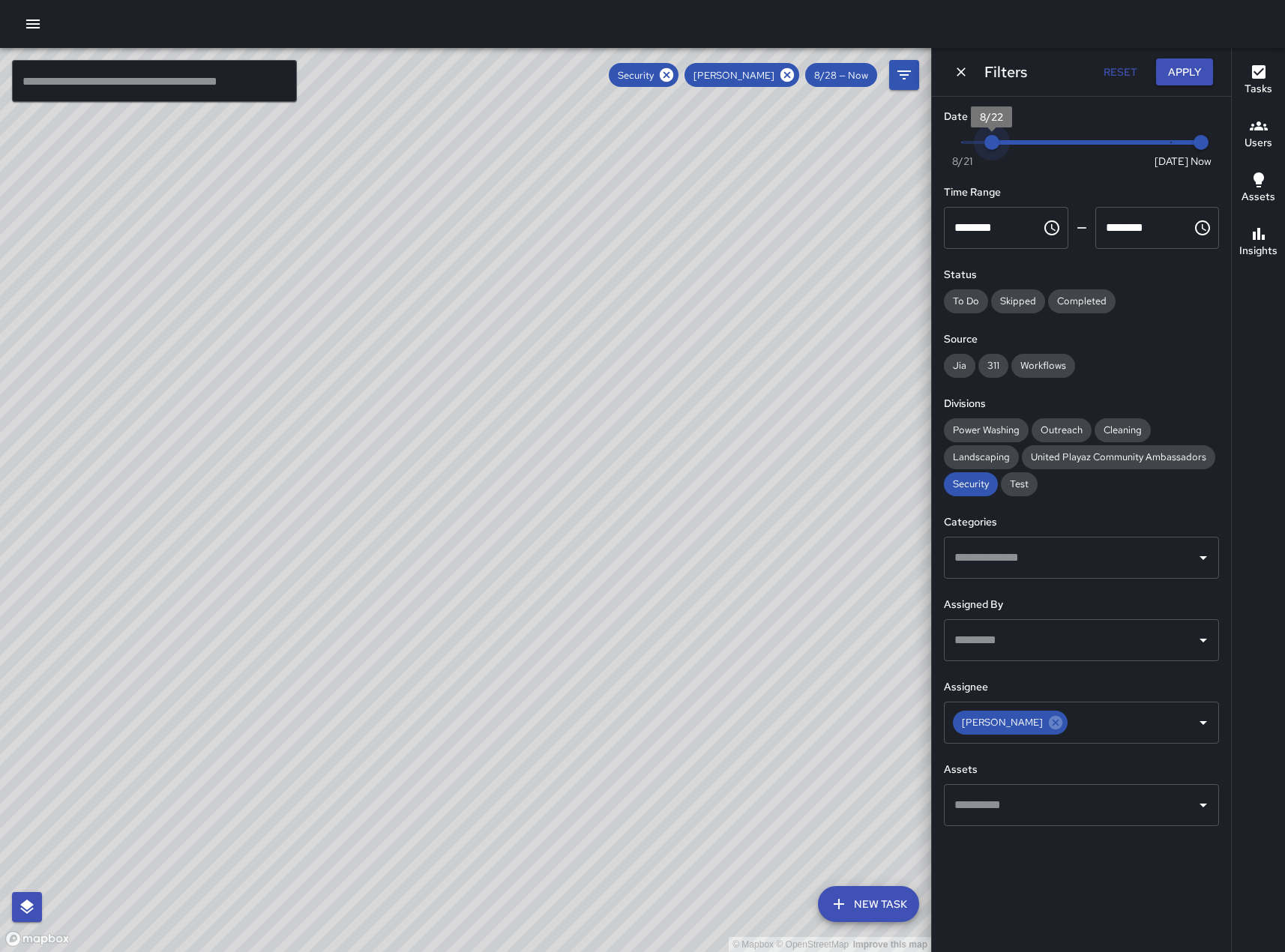
type input "*"
drag, startPoint x: 1165, startPoint y: 149, endPoint x: 956, endPoint y: 148, distance: 209.0
click at [956, 148] on span "8/21" at bounding box center [961, 142] width 15 height 15
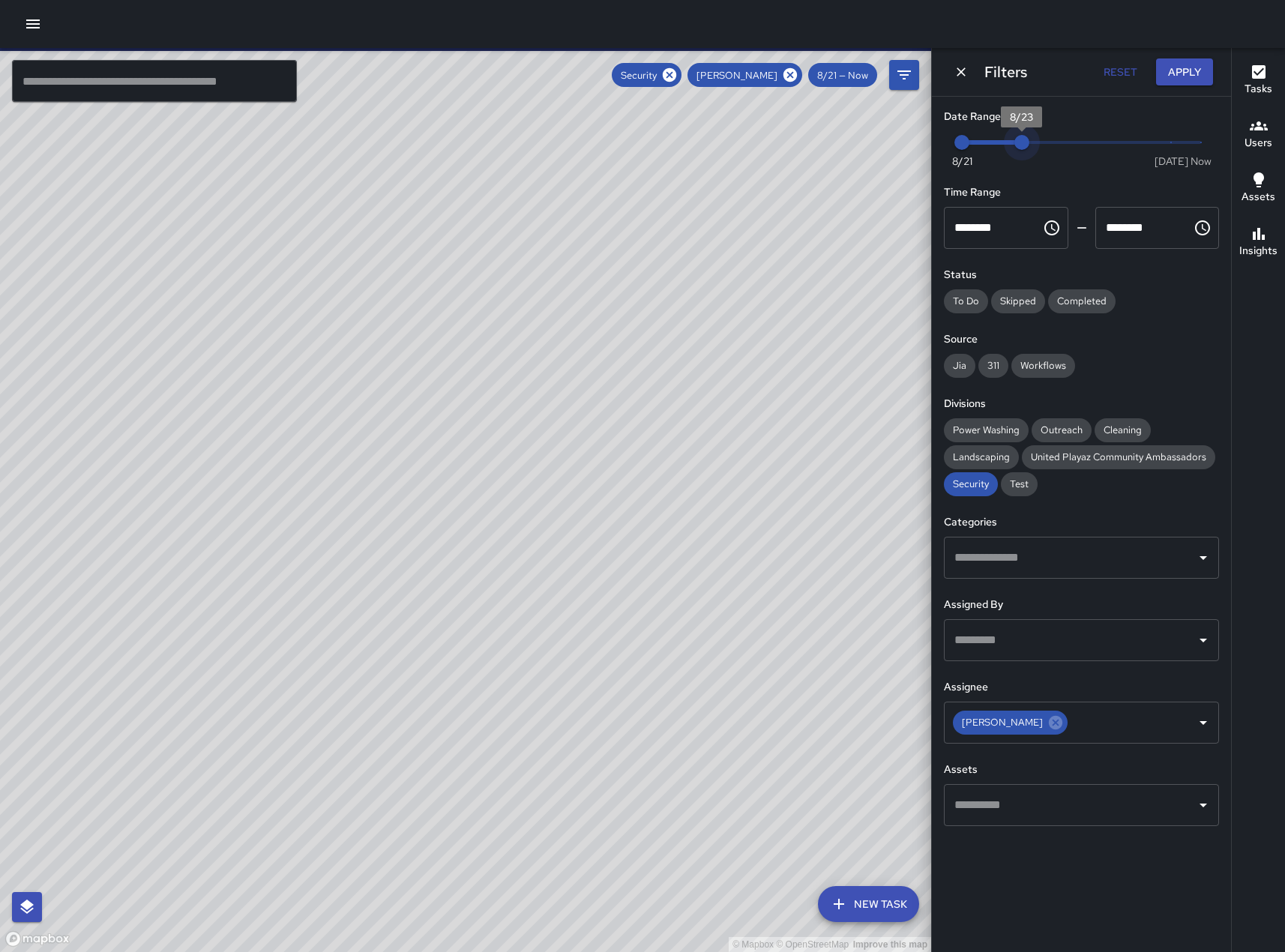
drag, startPoint x: 1203, startPoint y: 148, endPoint x: 1000, endPoint y: 146, distance: 203.0
click at [1014, 149] on span "8/23" at bounding box center [1021, 142] width 15 height 15
type input "*"
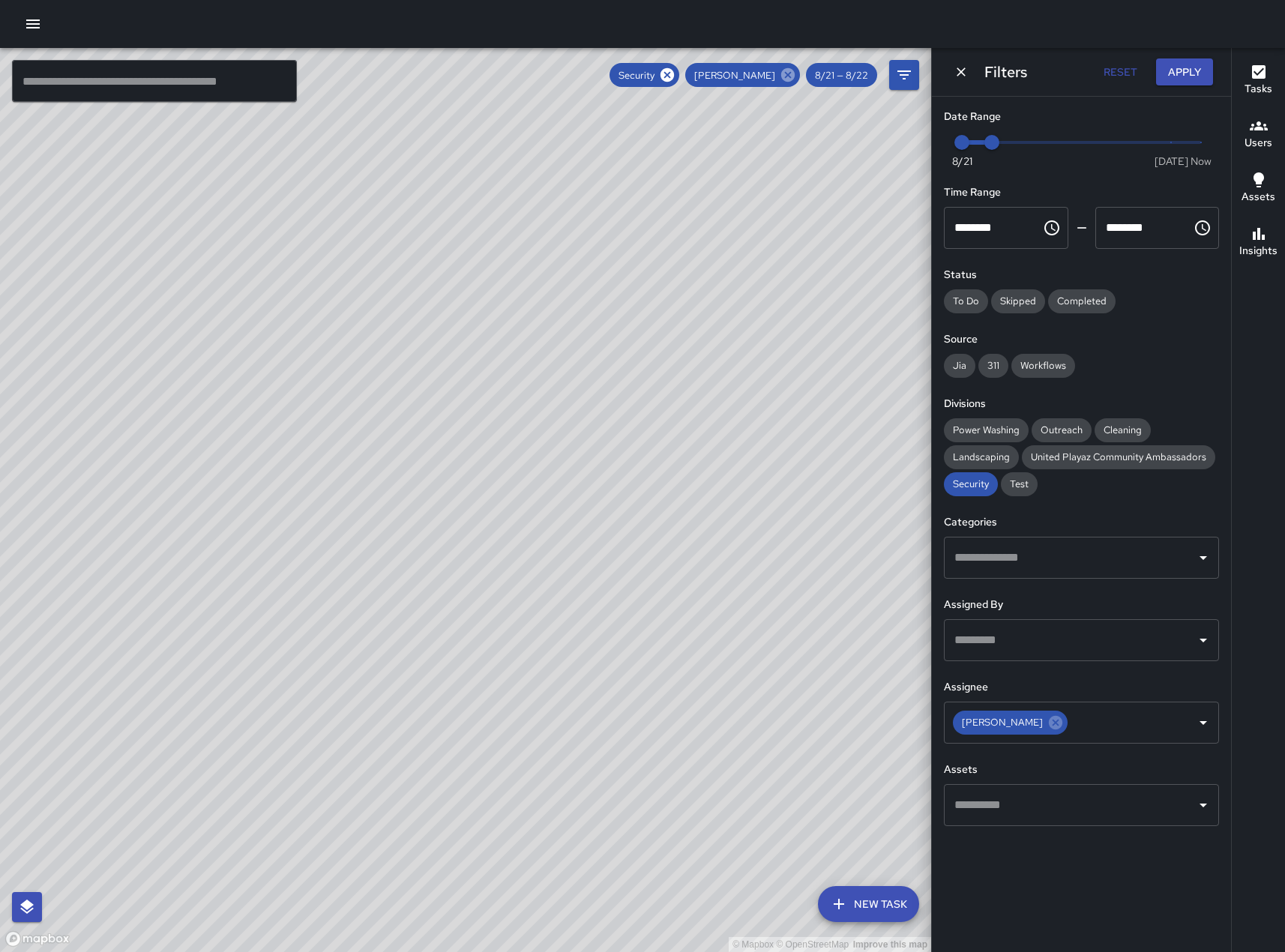
click at [780, 74] on icon at bounding box center [788, 75] width 16 height 16
